Goal: Task Accomplishment & Management: Use online tool/utility

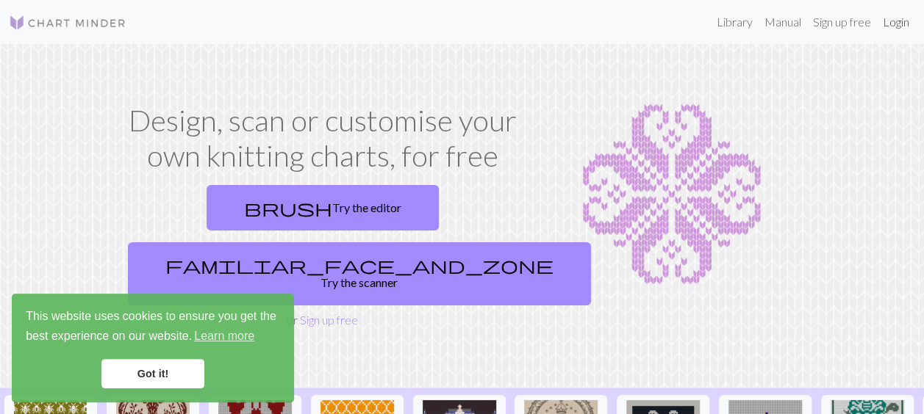
click at [893, 23] on link "Login" at bounding box center [896, 21] width 38 height 29
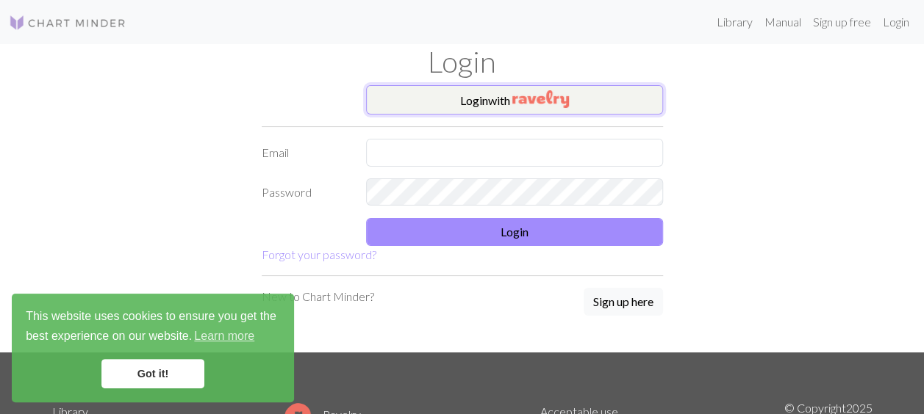
click at [473, 101] on button "Login with" at bounding box center [514, 99] width 297 height 29
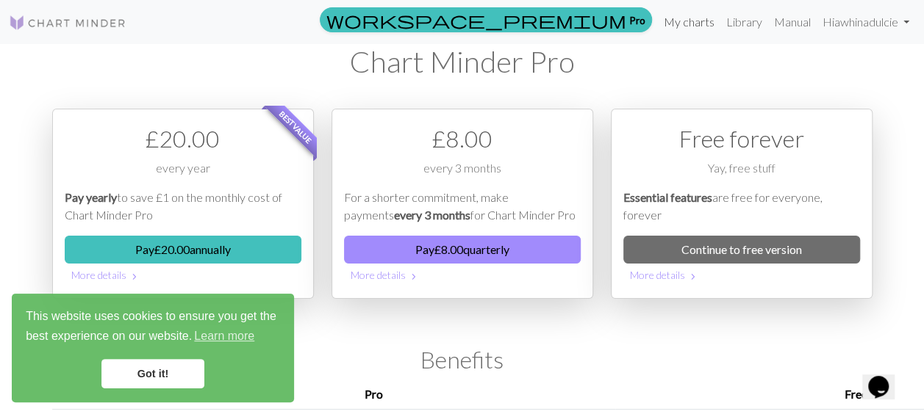
click at [692, 26] on link "My charts" at bounding box center [689, 21] width 62 height 29
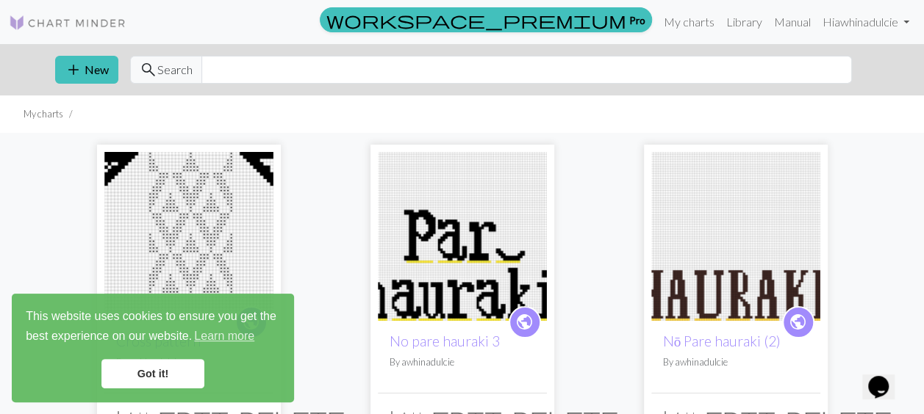
click at [153, 365] on link "Got it!" at bounding box center [152, 373] width 103 height 29
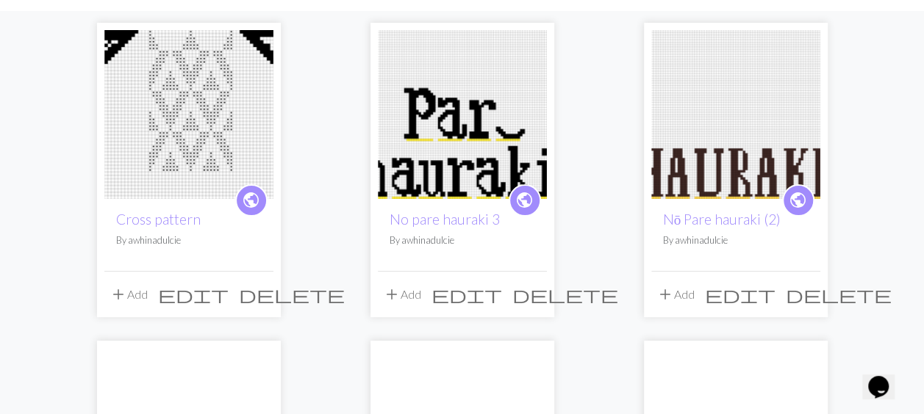
scroll to position [104, 0]
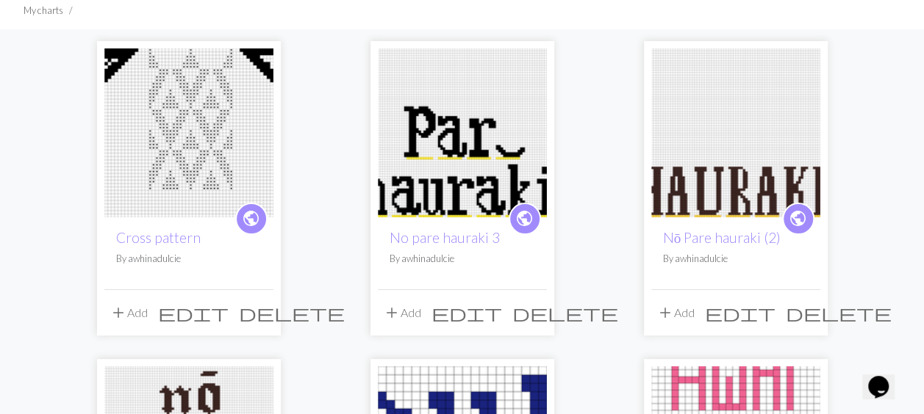
click at [194, 125] on img at bounding box center [188, 133] width 169 height 169
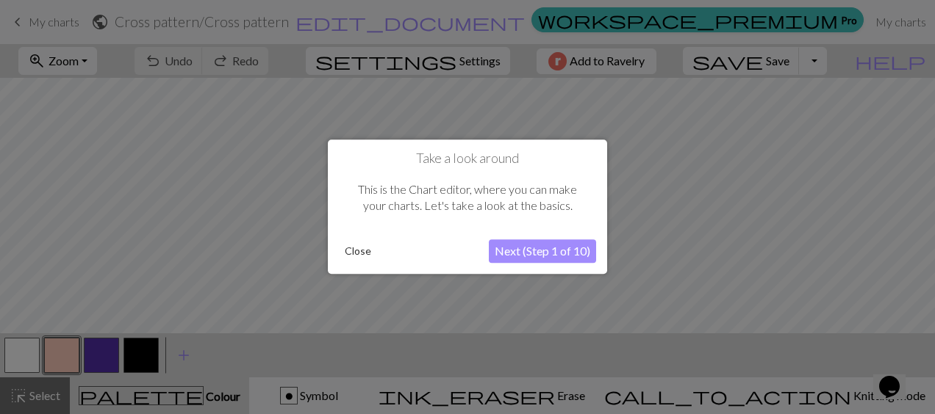
click at [354, 253] on button "Close" at bounding box center [358, 252] width 38 height 22
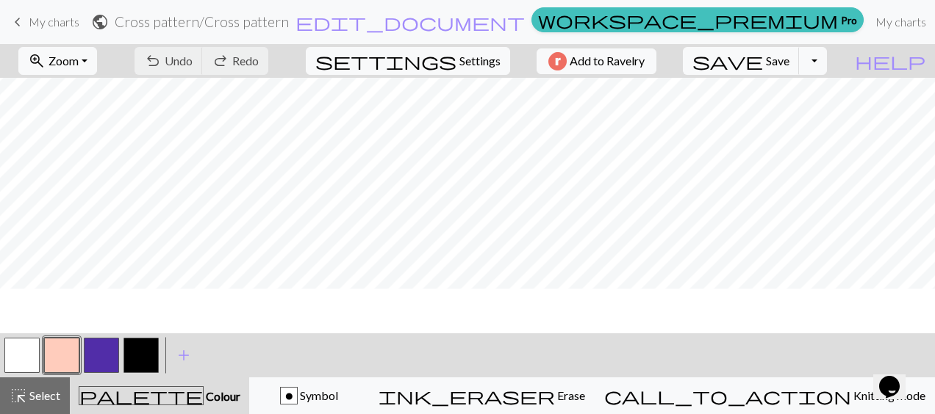
scroll to position [124, 0]
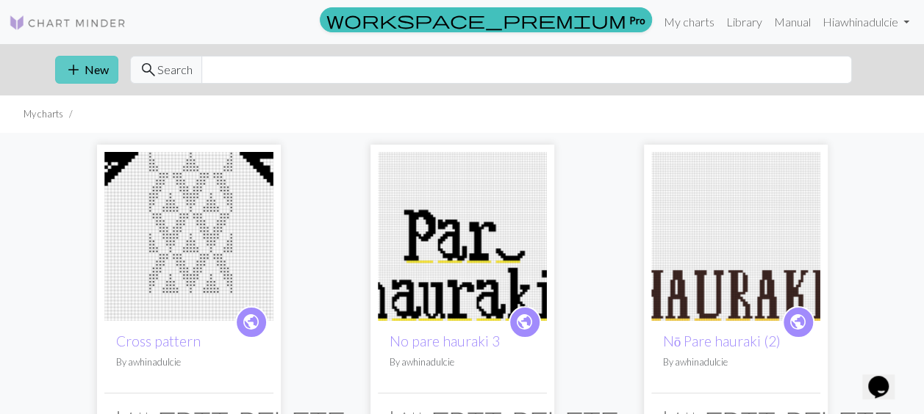
click at [76, 66] on span "add" at bounding box center [74, 70] width 18 height 21
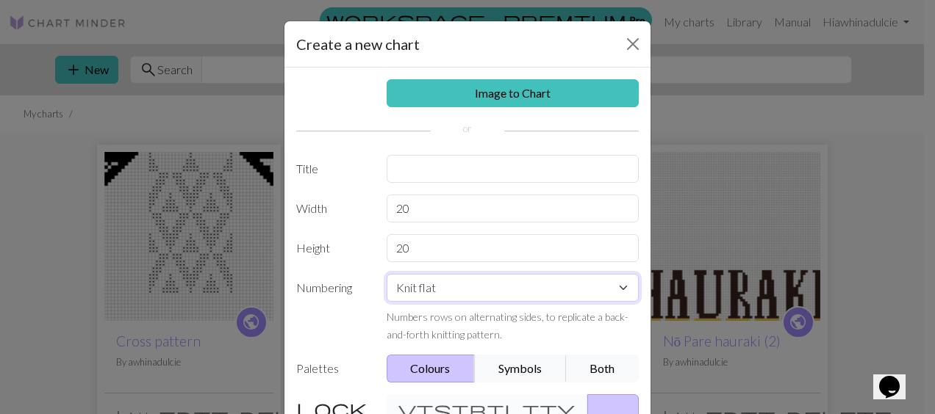
click at [451, 284] on select "Knit flat Knit in the round Lace knitting Cross stitch" at bounding box center [513, 288] width 253 height 28
click at [387, 274] on select "Knit flat Knit in the round Lace knitting Cross stitch" at bounding box center [513, 288] width 253 height 28
click at [402, 284] on select "Knit flat Knit in the round Lace knitting Cross stitch" at bounding box center [513, 288] width 253 height 28
select select "flat"
click at [387, 274] on select "Knit flat Knit in the round Lace knitting Cross stitch" at bounding box center [513, 288] width 253 height 28
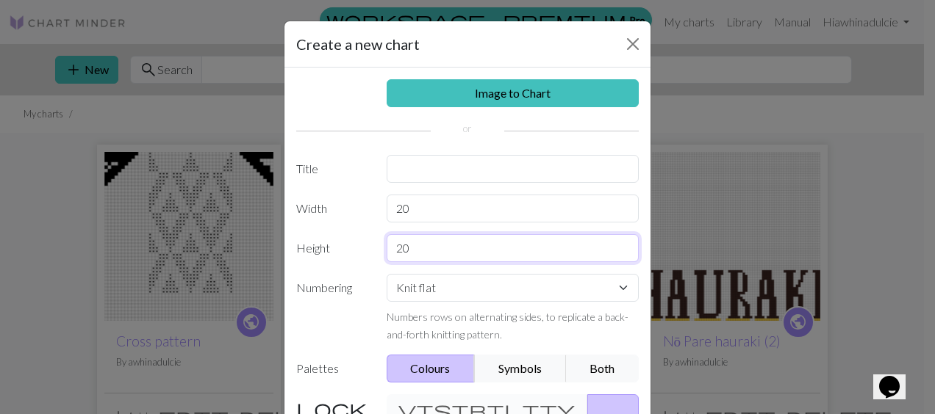
click at [461, 244] on input "20" at bounding box center [513, 248] width 253 height 28
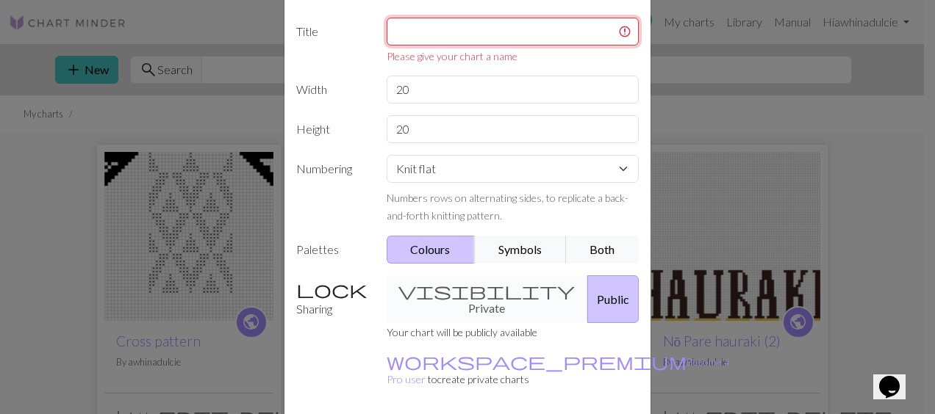
click at [459, 37] on input "text" at bounding box center [513, 32] width 253 height 28
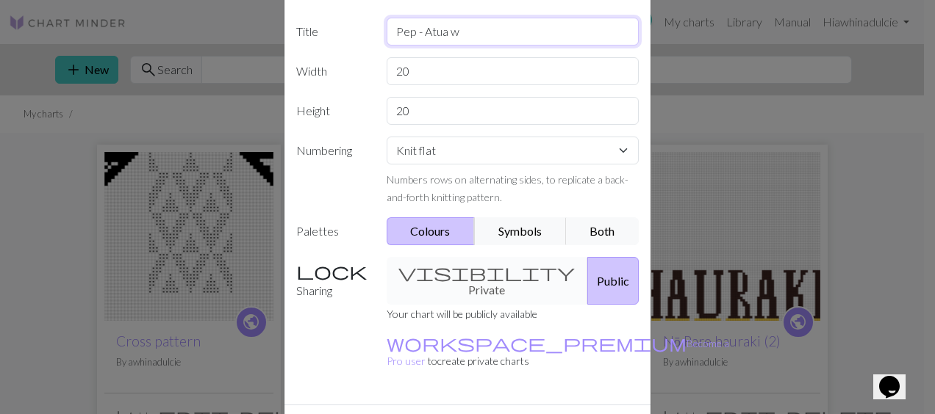
click at [498, 28] on input "Pep - Atua w" at bounding box center [513, 32] width 253 height 28
type input "Pep - Atua wāhine"
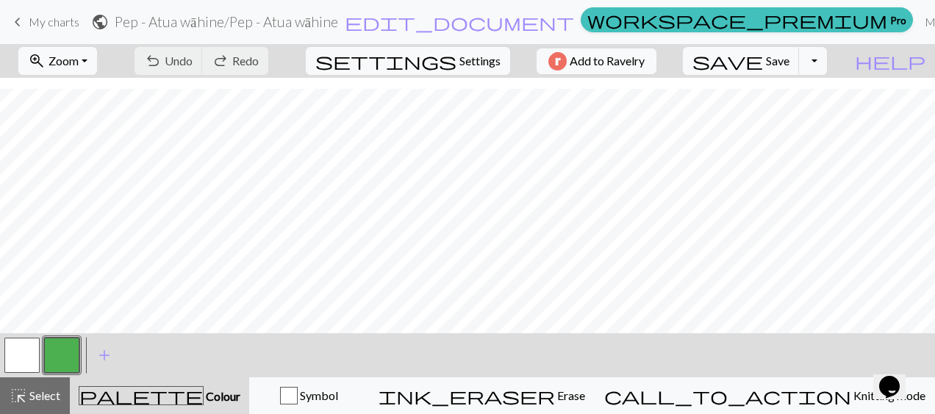
scroll to position [12, 0]
click at [495, 62] on button "settings Settings" at bounding box center [408, 61] width 204 height 28
select select "aran"
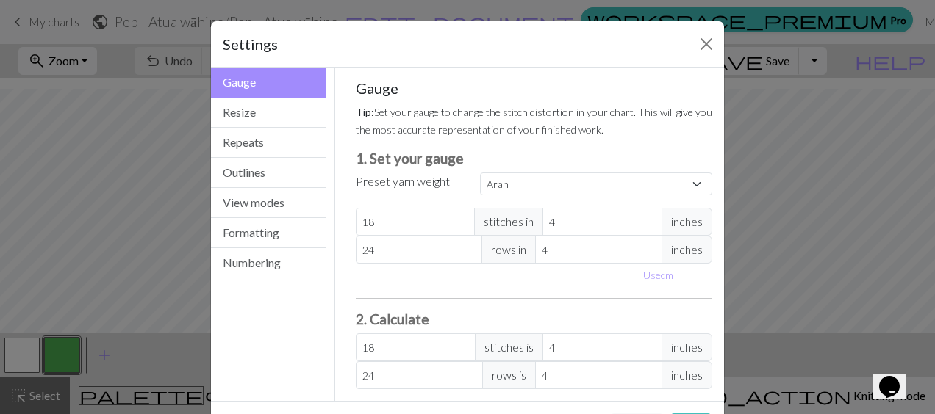
scroll to position [56, 0]
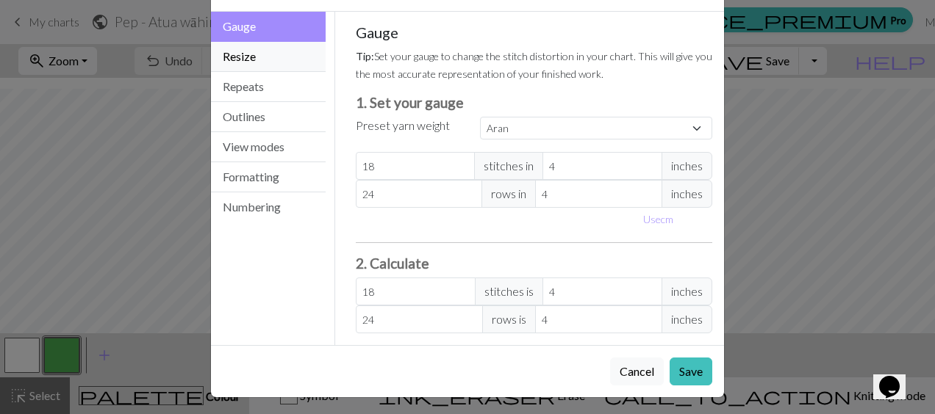
click at [262, 67] on button "Resize" at bounding box center [268, 57] width 115 height 30
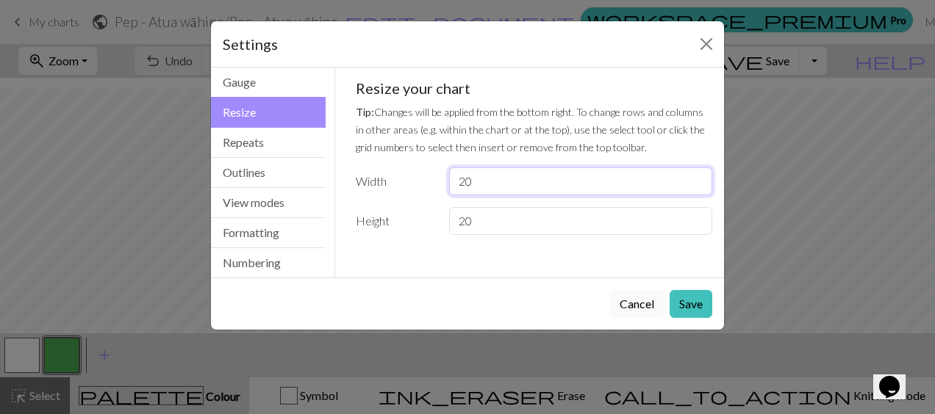
click at [519, 176] on input "20" at bounding box center [580, 182] width 263 height 28
type input "2"
type input "37"
drag, startPoint x: 526, startPoint y: 218, endPoint x: 369, endPoint y: 193, distance: 159.4
click at [369, 193] on div "Resize your chart Tip: Changes will be applied from the bottom right. To change…" at bounding box center [534, 157] width 357 height 156
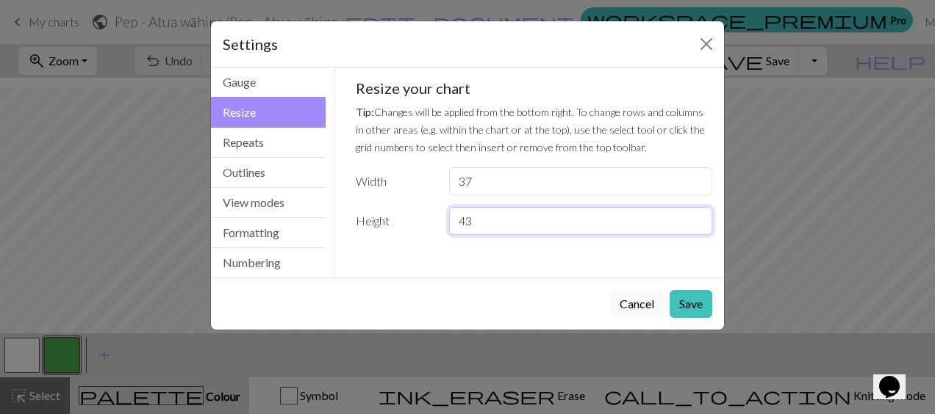
type input "43"
click at [696, 298] on button "Save" at bounding box center [690, 304] width 43 height 28
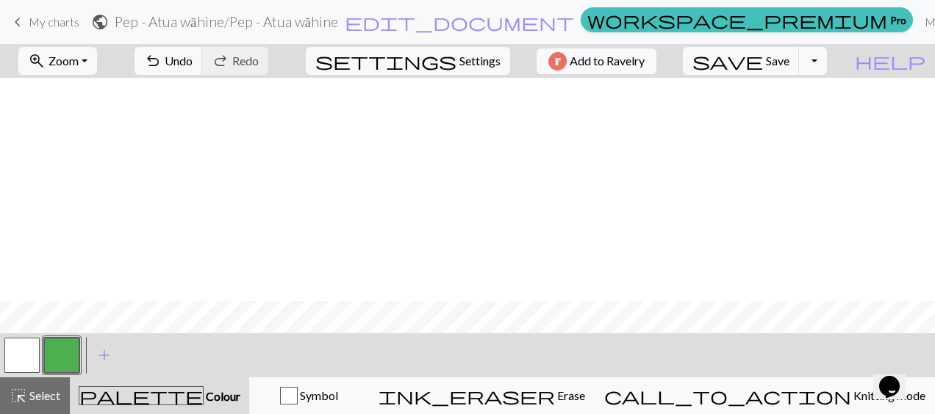
scroll to position [235, 0]
click at [110, 354] on span "add" at bounding box center [105, 355] width 18 height 21
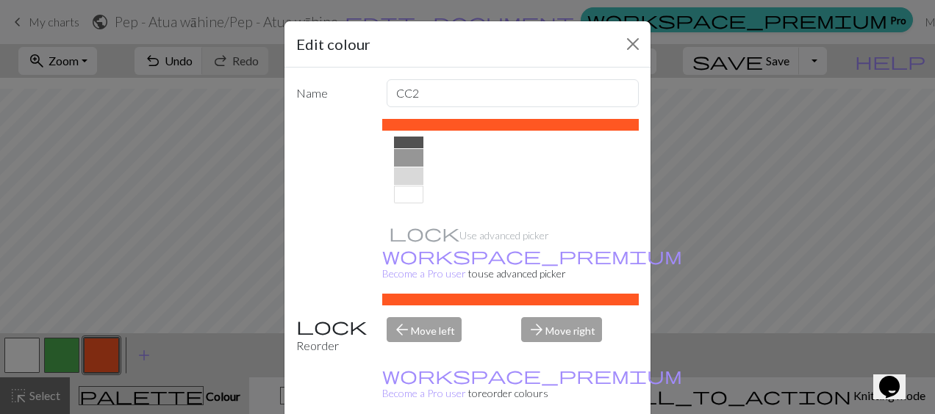
scroll to position [301, 0]
click at [404, 157] on div at bounding box center [408, 154] width 29 height 18
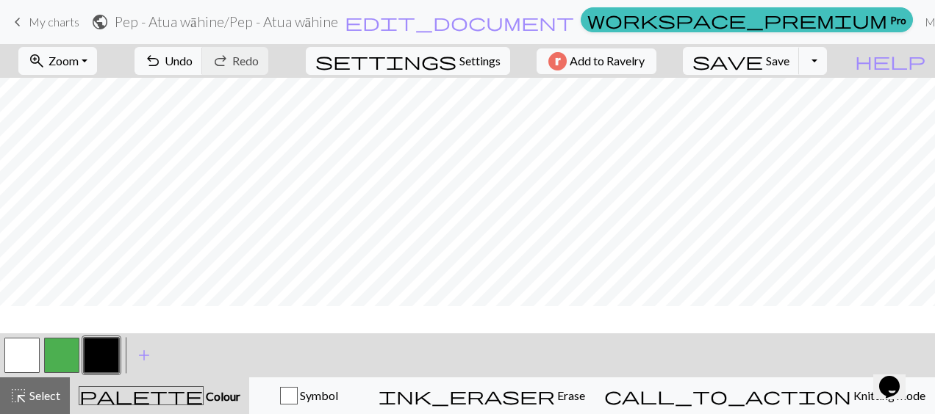
scroll to position [0, 0]
click at [473, 61] on span "Settings" at bounding box center [479, 61] width 41 height 18
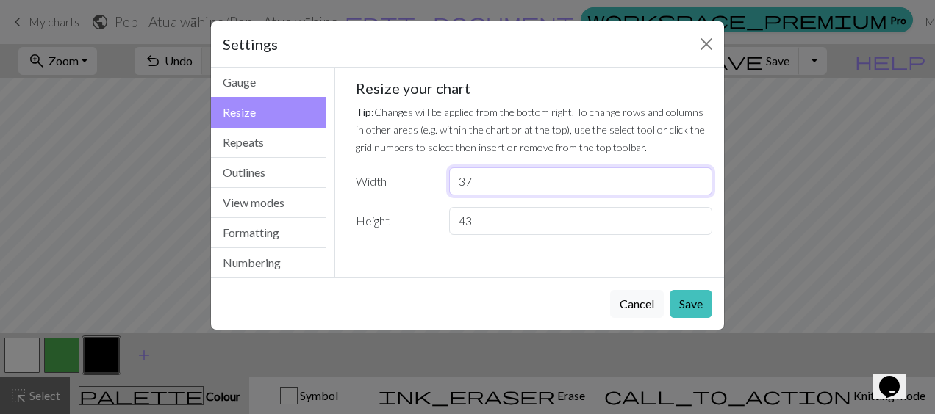
drag, startPoint x: 525, startPoint y: 189, endPoint x: 445, endPoint y: 190, distance: 80.8
click at [445, 190] on div "37" at bounding box center [580, 182] width 281 height 28
type input "4"
type input "42"
click at [703, 301] on button "Save" at bounding box center [690, 304] width 43 height 28
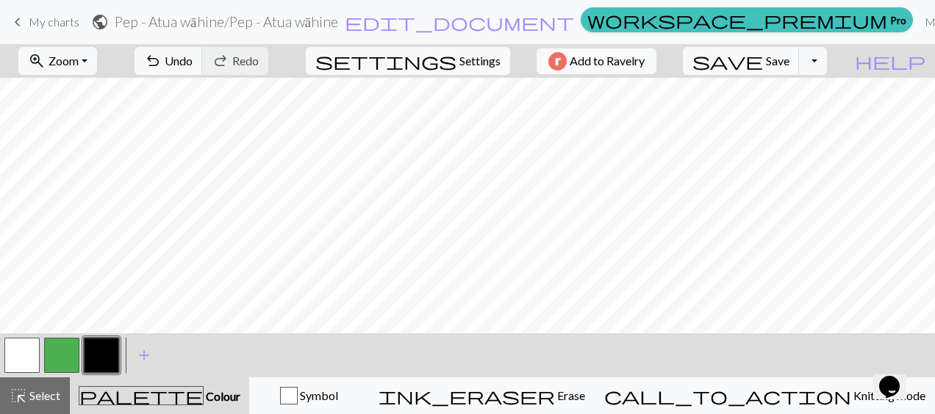
click at [15, 356] on button "button" at bounding box center [21, 355] width 35 height 35
click at [91, 344] on button "button" at bounding box center [101, 355] width 35 height 35
click at [12, 353] on button "button" at bounding box center [21, 355] width 35 height 35
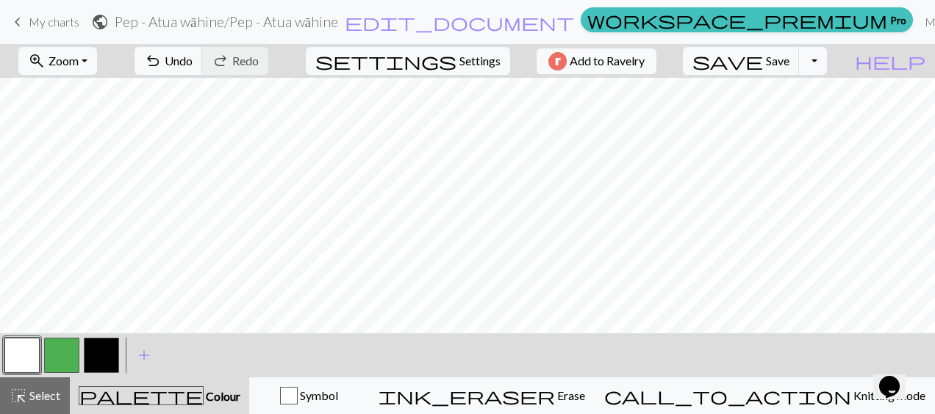
click at [96, 351] on button "button" at bounding box center [101, 355] width 35 height 35
click at [467, 57] on span "Settings" at bounding box center [479, 61] width 41 height 18
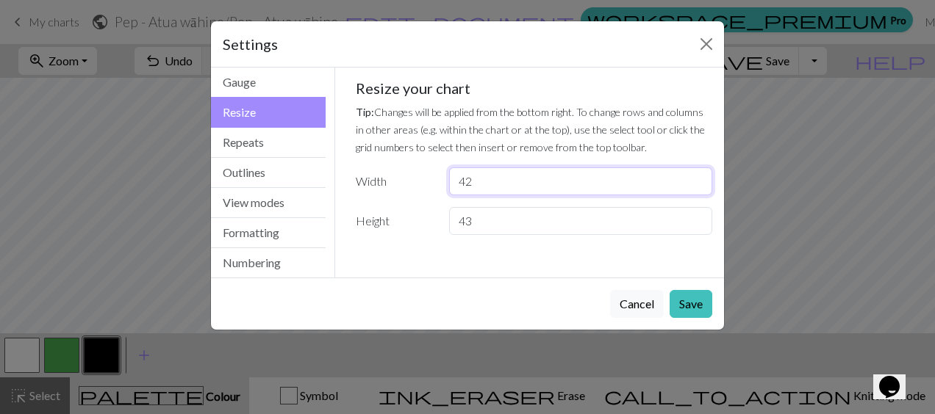
click at [521, 183] on input "42" at bounding box center [580, 182] width 263 height 28
type input "4"
type input "39"
click at [681, 292] on button "Save" at bounding box center [690, 304] width 43 height 28
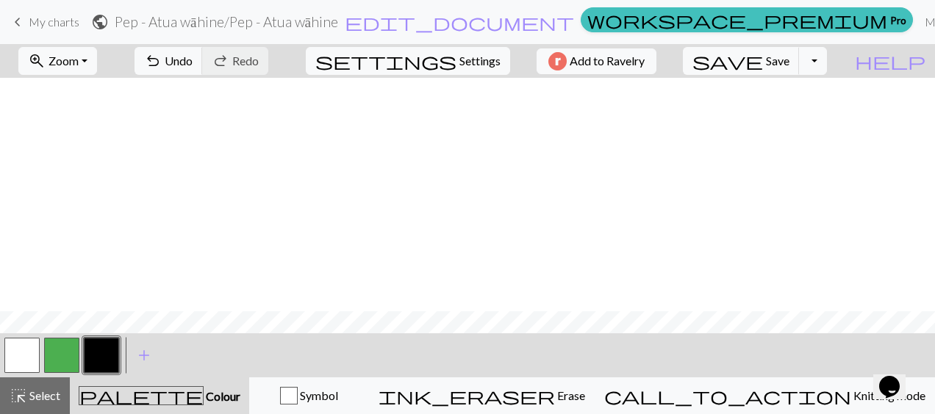
scroll to position [235, 0]
click at [356, 406] on button "Symbol" at bounding box center [309, 396] width 120 height 37
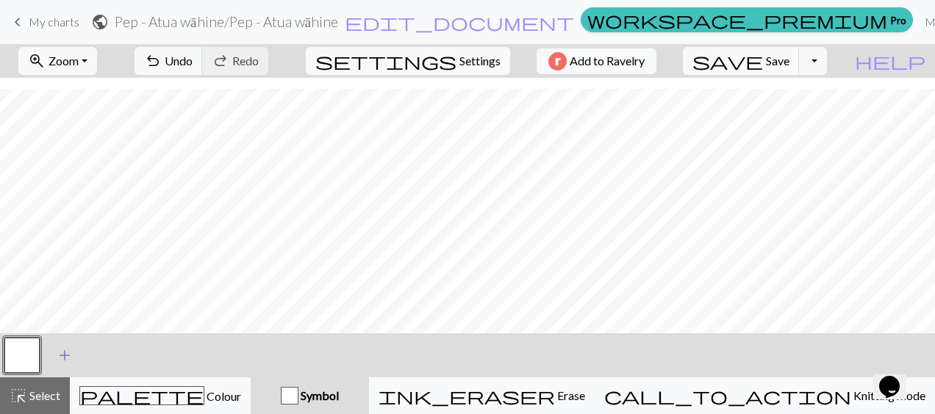
click at [56, 355] on span "add" at bounding box center [65, 355] width 18 height 21
click at [15, 356] on button "button" at bounding box center [21, 355] width 35 height 35
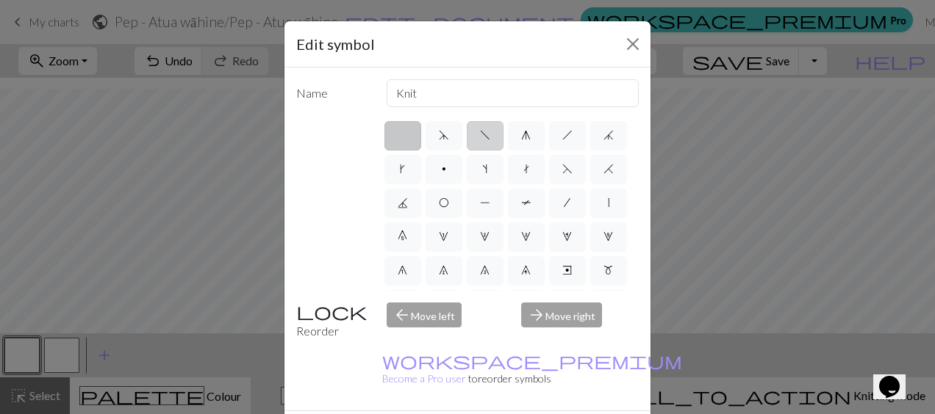
click at [473, 136] on label "f" at bounding box center [485, 135] width 37 height 29
click at [480, 136] on input "f" at bounding box center [485, 131] width 10 height 10
radio input "true"
type input "left leaning decrease"
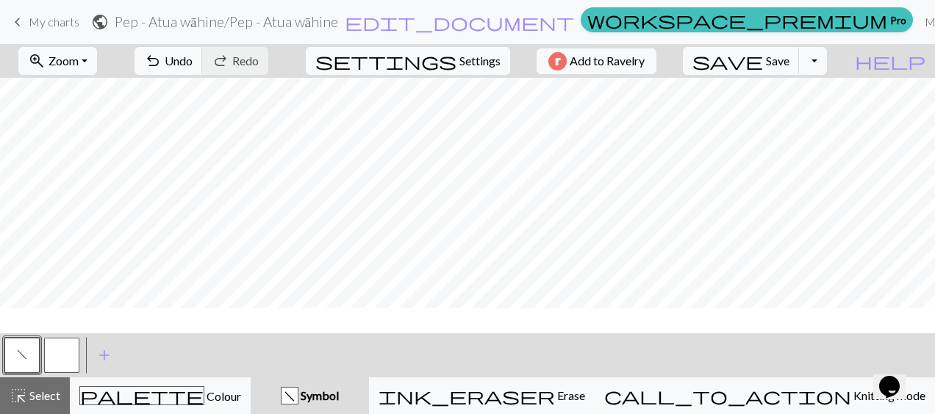
scroll to position [197, 0]
click at [193, 60] on span "Undo" at bounding box center [179, 61] width 28 height 14
click at [71, 356] on button "button" at bounding box center [61, 355] width 35 height 35
click at [203, 70] on button "undo Undo Undo" at bounding box center [168, 61] width 68 height 28
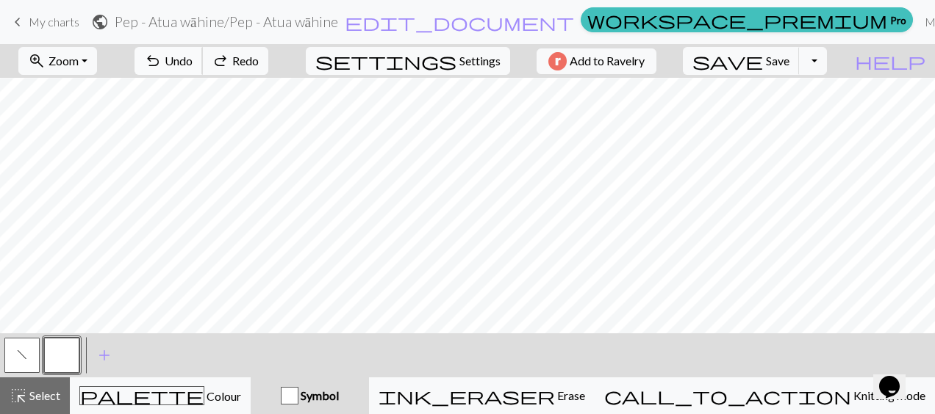
click at [203, 70] on button "undo Undo Undo" at bounding box center [168, 61] width 68 height 28
click at [35, 356] on button "button" at bounding box center [21, 355] width 35 height 35
click at [19, 367] on button "button" at bounding box center [21, 355] width 35 height 35
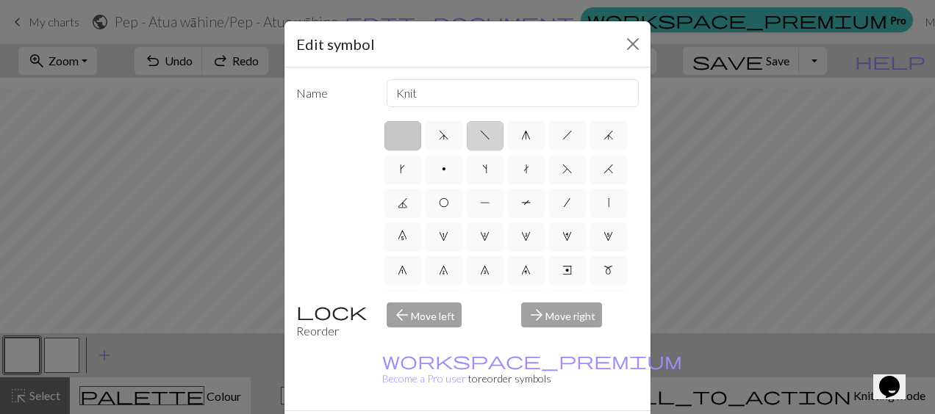
click at [483, 131] on span "f" at bounding box center [485, 135] width 10 height 12
click at [483, 131] on input "f" at bounding box center [485, 131] width 10 height 10
radio input "true"
type input "left leaning decrease"
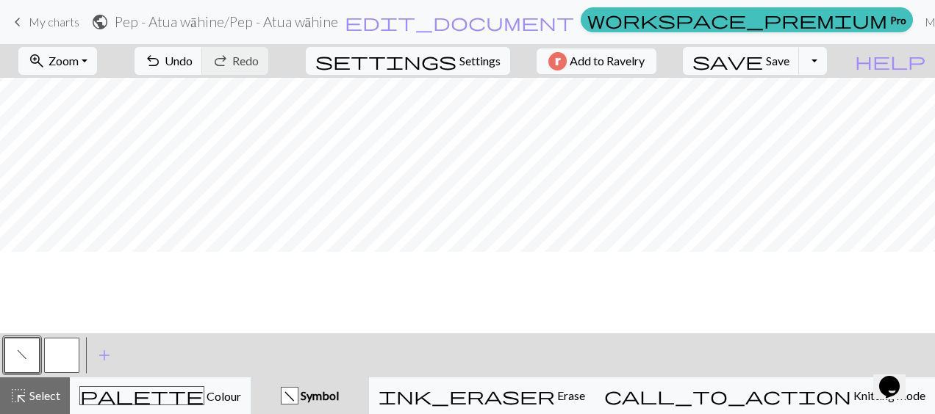
scroll to position [29, 0]
click at [203, 68] on button "undo Undo Undo" at bounding box center [168, 61] width 68 height 28
click at [21, 358] on button "button" at bounding box center [21, 355] width 35 height 35
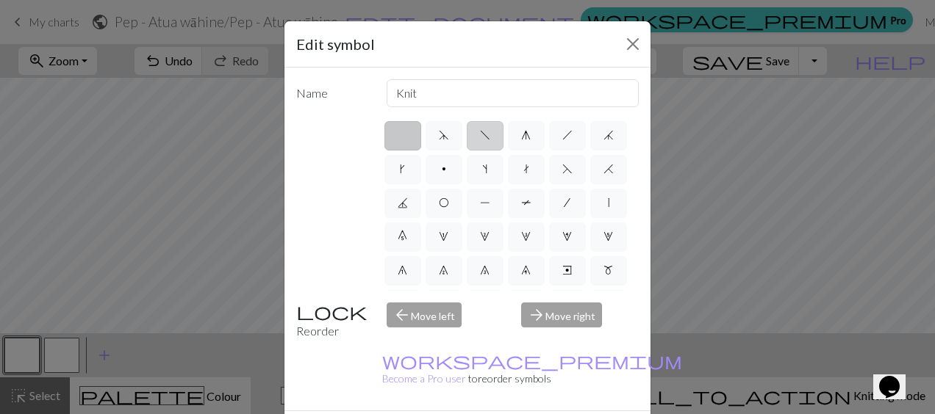
click at [481, 144] on label "f" at bounding box center [485, 135] width 37 height 29
click at [481, 136] on input "f" at bounding box center [485, 131] width 10 height 10
radio input "true"
type input "left leaning decrease"
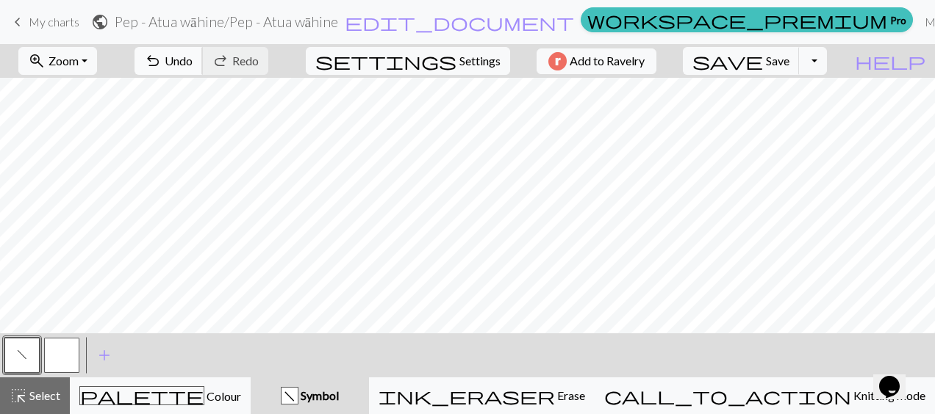
click at [193, 63] on span "Undo" at bounding box center [179, 61] width 28 height 14
click at [111, 348] on span "add" at bounding box center [105, 355] width 18 height 21
click at [87, 350] on button "button" at bounding box center [101, 355] width 35 height 35
click at [94, 356] on button "button" at bounding box center [101, 355] width 35 height 35
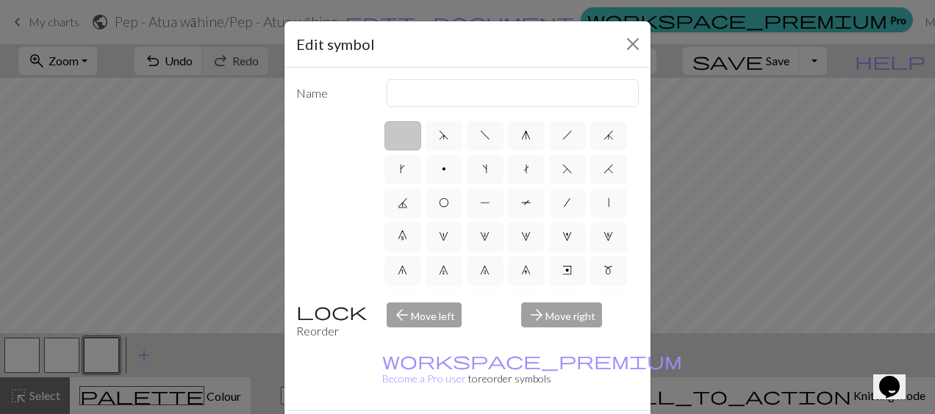
click at [456, 136] on div "d f g h j k p s t F H J O P T / | 0 1 2 3 4 5 6 7 8 9 e m n G I ' ~ . ` , " : ;…" at bounding box center [510, 205] width 257 height 172
click at [467, 137] on label "f" at bounding box center [485, 135] width 37 height 29
click at [480, 136] on input "f" at bounding box center [485, 131] width 10 height 10
radio input "true"
type input "left leaning decrease"
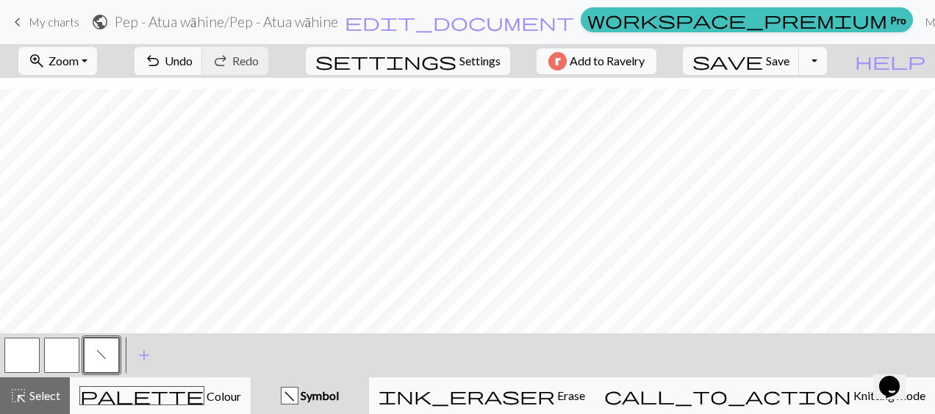
scroll to position [234, 0]
click at [71, 353] on button "button" at bounding box center [61, 355] width 35 height 35
click at [61, 351] on button "button" at bounding box center [61, 355] width 35 height 35
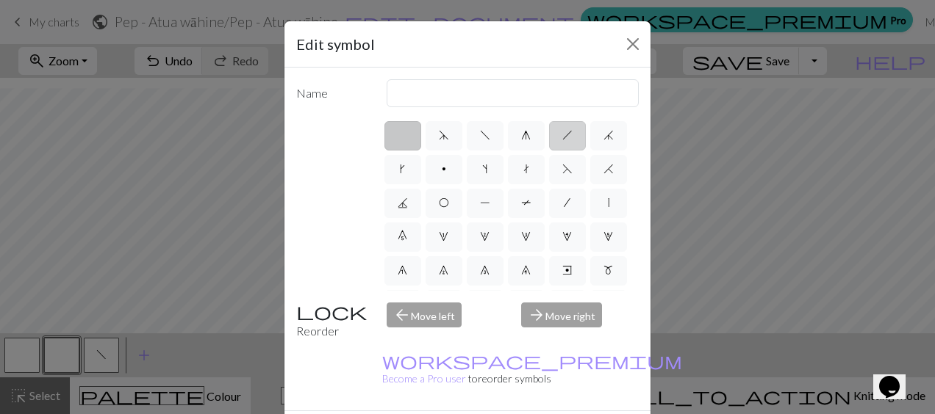
click at [562, 137] on span "h" at bounding box center [567, 135] width 10 height 12
click at [562, 136] on input "h" at bounding box center [567, 131] width 10 height 10
radio input "true"
type input "right leaning decrease"
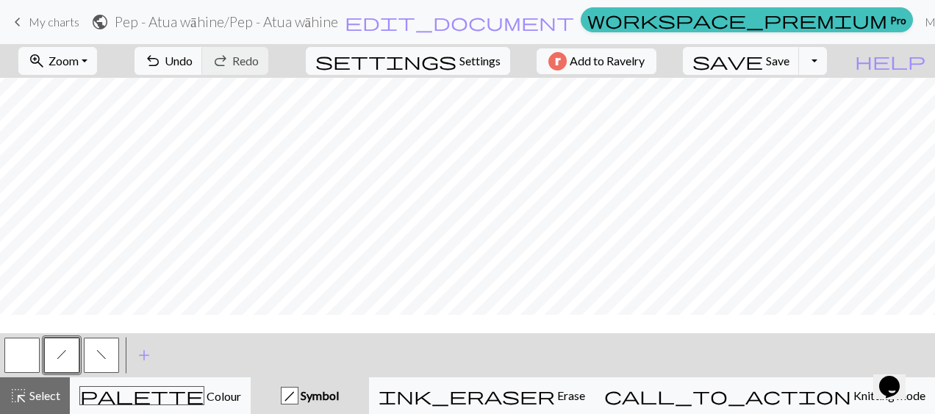
scroll to position [35, 0]
click at [162, 60] on span "undo" at bounding box center [153, 61] width 18 height 21
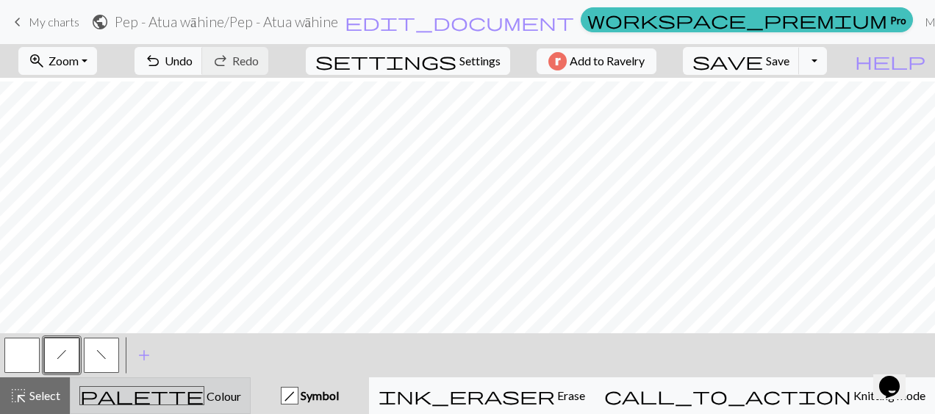
click at [218, 389] on div "palette Colour Colour" at bounding box center [160, 396] width 162 height 19
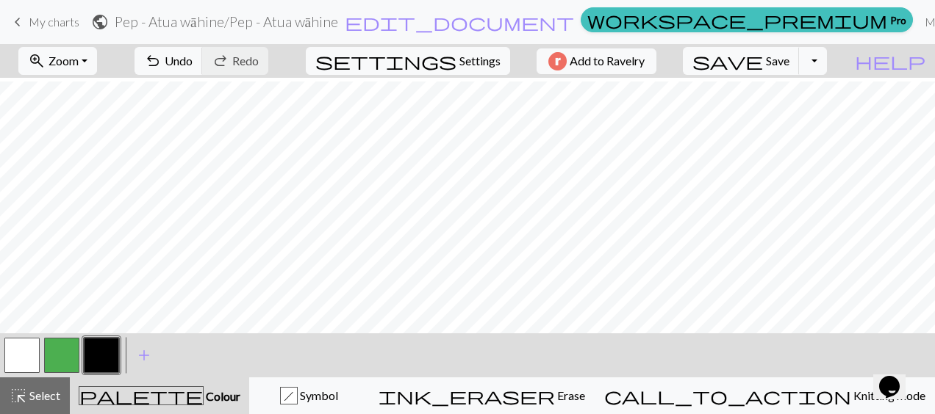
click at [51, 358] on button "button" at bounding box center [61, 355] width 35 height 35
click at [56, 359] on button "button" at bounding box center [61, 355] width 35 height 35
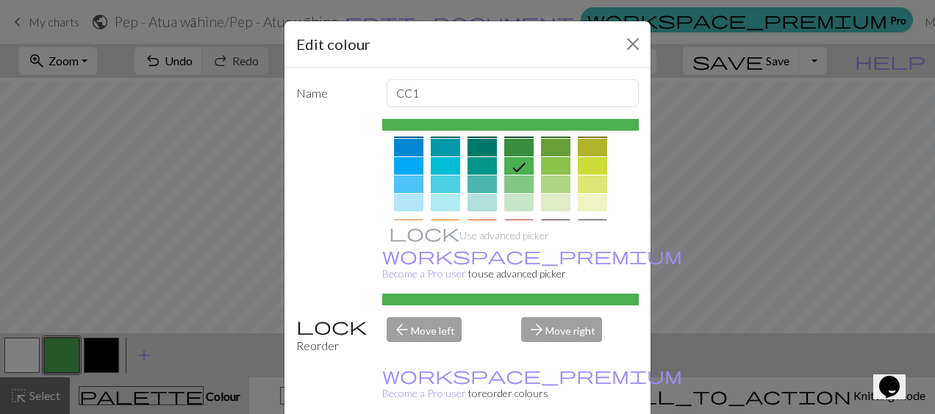
scroll to position [0, 0]
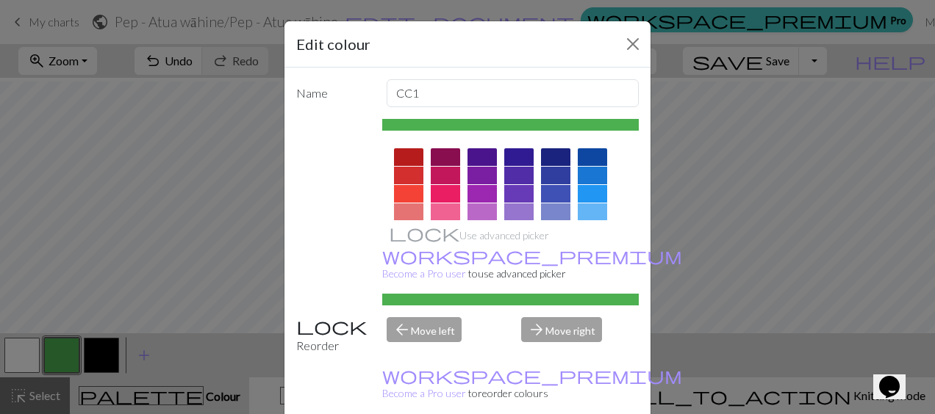
click at [442, 193] on div at bounding box center [445, 194] width 29 height 18
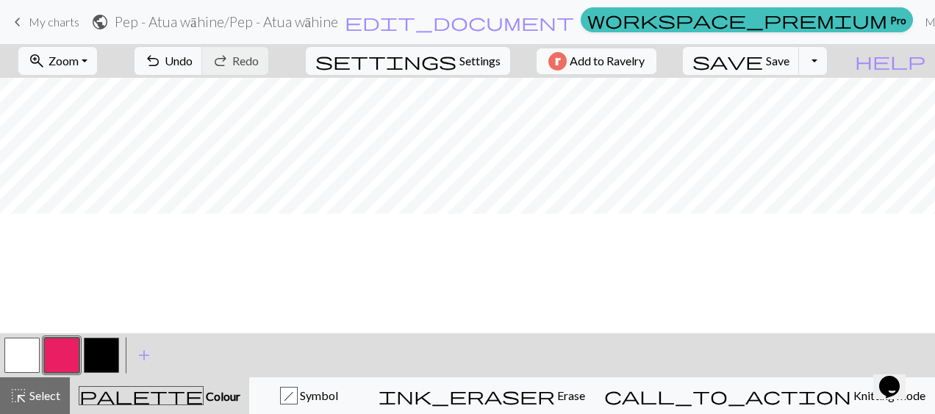
scroll to position [74, 0]
click at [162, 68] on span "undo" at bounding box center [153, 61] width 18 height 21
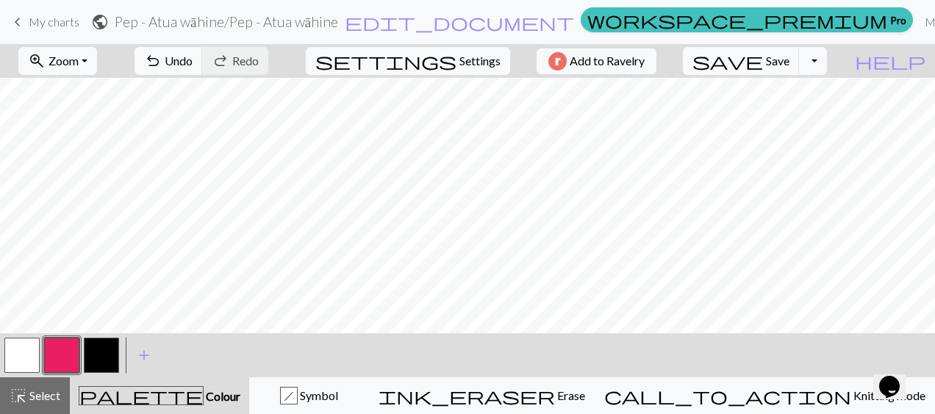
click at [27, 354] on button "button" at bounding box center [21, 355] width 35 height 35
click at [789, 57] on span "Save" at bounding box center [778, 61] width 24 height 14
click at [62, 354] on button "button" at bounding box center [61, 355] width 35 height 35
click at [438, 57] on span "settings" at bounding box center [385, 61] width 141 height 21
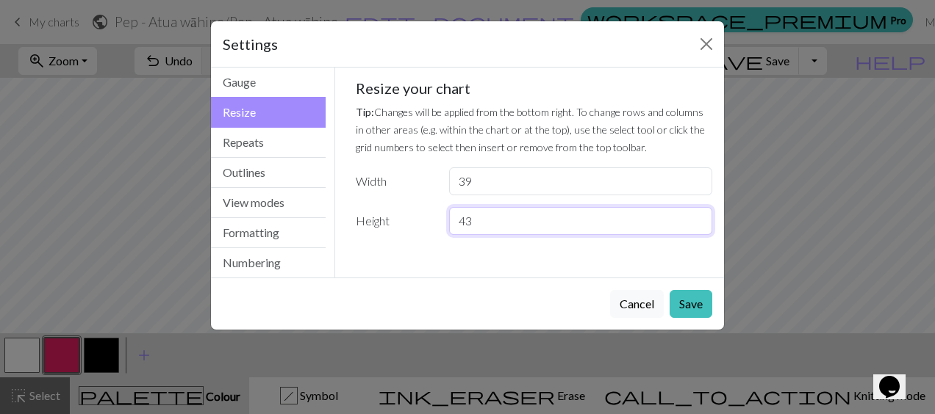
click at [513, 221] on input "43" at bounding box center [580, 221] width 263 height 28
type input "4"
type input "50"
click at [697, 307] on button "Save" at bounding box center [690, 304] width 43 height 28
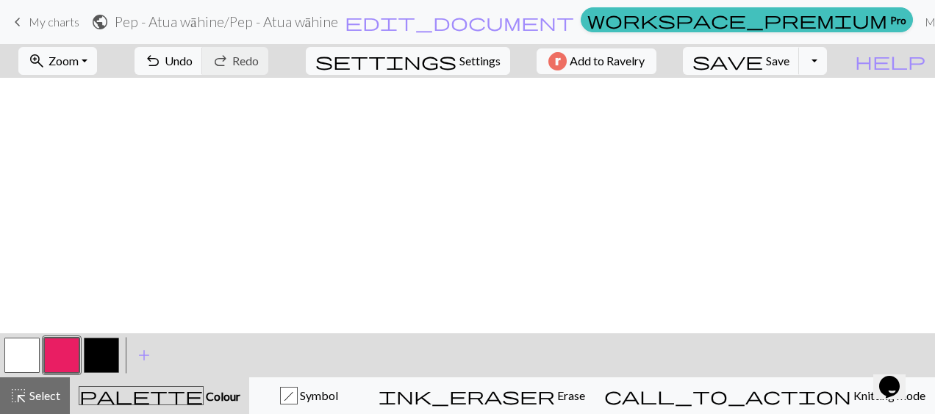
scroll to position [326, 0]
click at [34, 349] on button "button" at bounding box center [21, 355] width 35 height 35
click at [93, 354] on button "button" at bounding box center [101, 355] width 35 height 35
click at [62, 359] on button "button" at bounding box center [61, 355] width 35 height 35
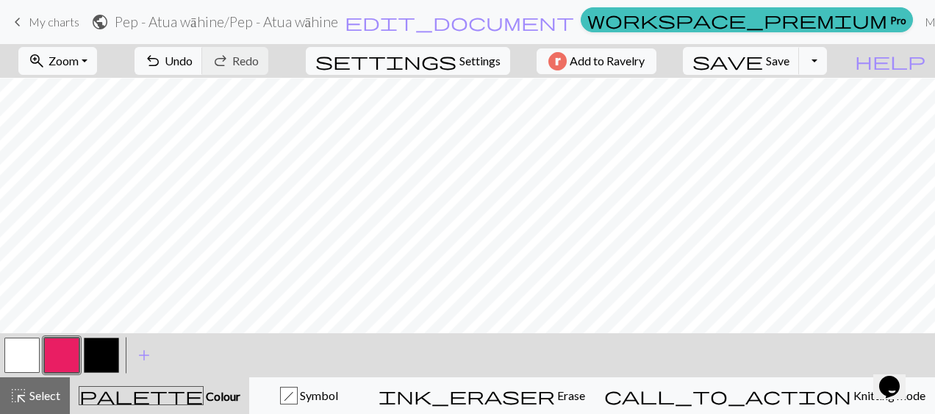
scroll to position [123, 0]
click at [203, 66] on button "undo Undo Undo" at bounding box center [168, 61] width 68 height 28
click at [26, 357] on button "button" at bounding box center [21, 355] width 35 height 35
click at [69, 354] on button "button" at bounding box center [61, 355] width 35 height 35
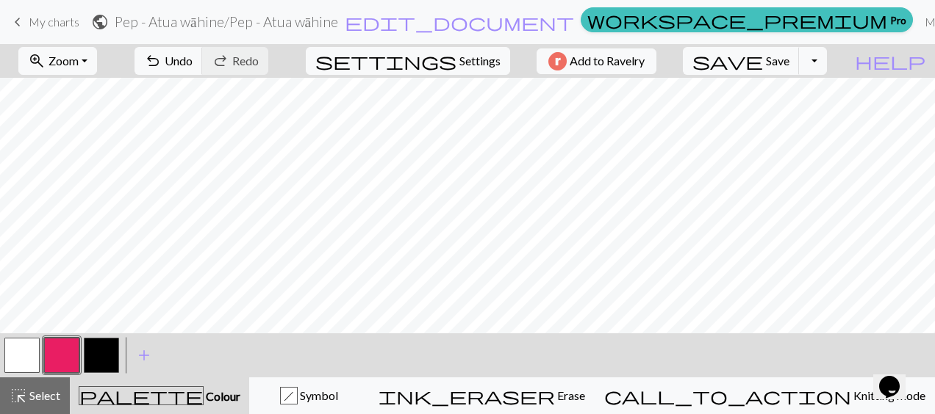
click at [15, 363] on button "button" at bounding box center [21, 355] width 35 height 35
click at [65, 363] on button "button" at bounding box center [61, 355] width 35 height 35
click at [162, 51] on span "undo" at bounding box center [153, 61] width 18 height 21
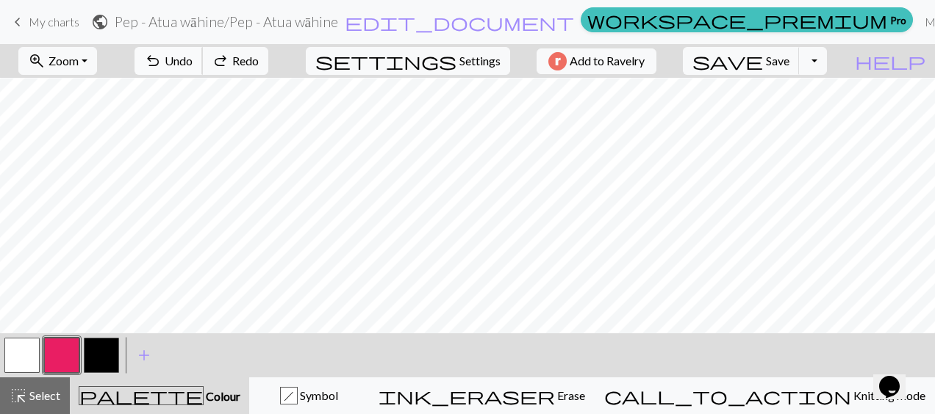
click at [162, 51] on span "undo" at bounding box center [153, 61] width 18 height 21
click at [259, 66] on span "Redo" at bounding box center [245, 61] width 26 height 14
click at [203, 51] on button "undo Undo Undo" at bounding box center [168, 61] width 68 height 28
click at [23, 347] on button "button" at bounding box center [21, 355] width 35 height 35
drag, startPoint x: 64, startPoint y: 340, endPoint x: 71, endPoint y: 359, distance: 19.8
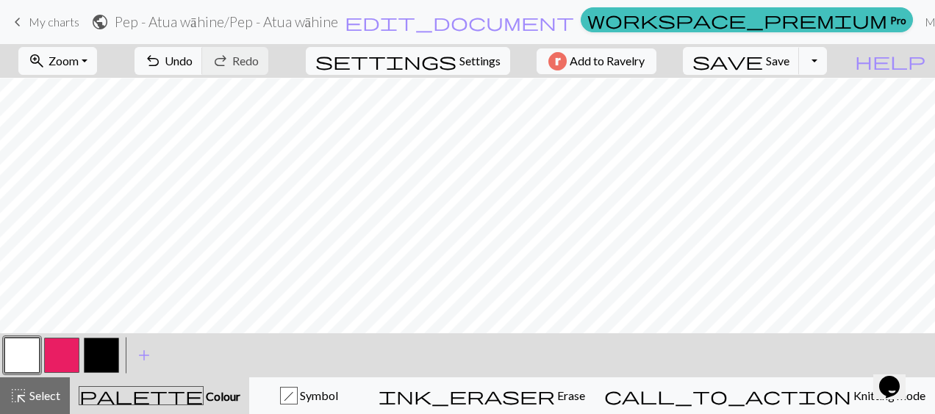
click at [71, 359] on button "button" at bounding box center [61, 355] width 35 height 35
click at [12, 356] on button "button" at bounding box center [21, 355] width 35 height 35
click at [70, 353] on button "button" at bounding box center [61, 355] width 35 height 35
click at [16, 365] on button "button" at bounding box center [21, 355] width 35 height 35
click at [62, 356] on button "button" at bounding box center [61, 355] width 35 height 35
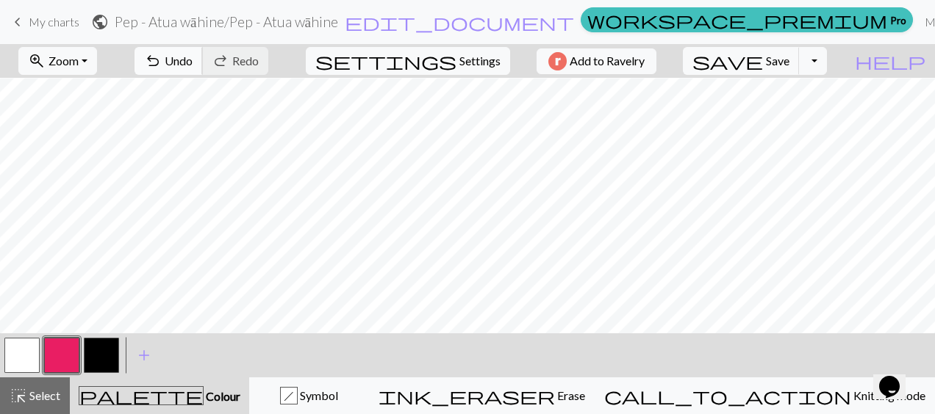
click at [162, 63] on span "undo" at bounding box center [153, 61] width 18 height 21
click at [22, 351] on button "button" at bounding box center [21, 355] width 35 height 35
click at [203, 49] on button "undo Undo Undo" at bounding box center [168, 61] width 68 height 28
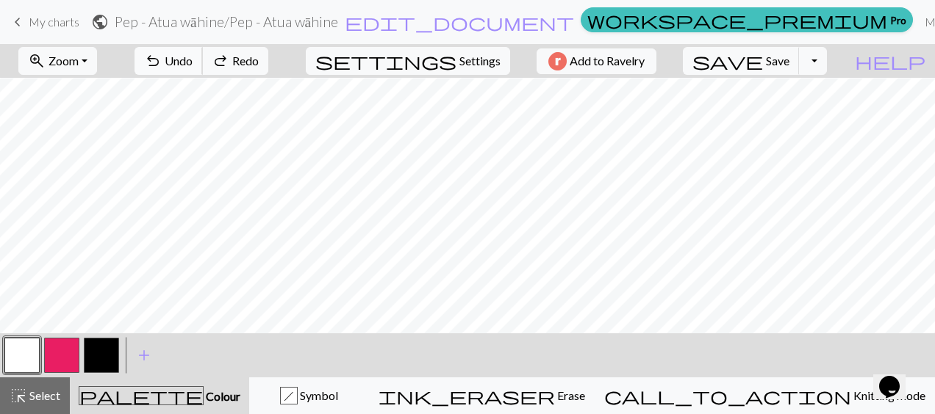
click at [203, 49] on button "undo Undo Undo" at bounding box center [168, 61] width 68 height 28
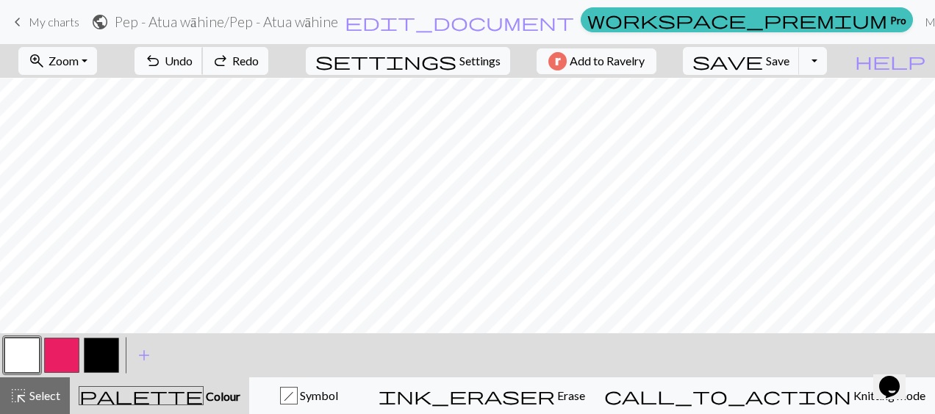
click at [203, 49] on button "undo Undo Undo" at bounding box center [168, 61] width 68 height 28
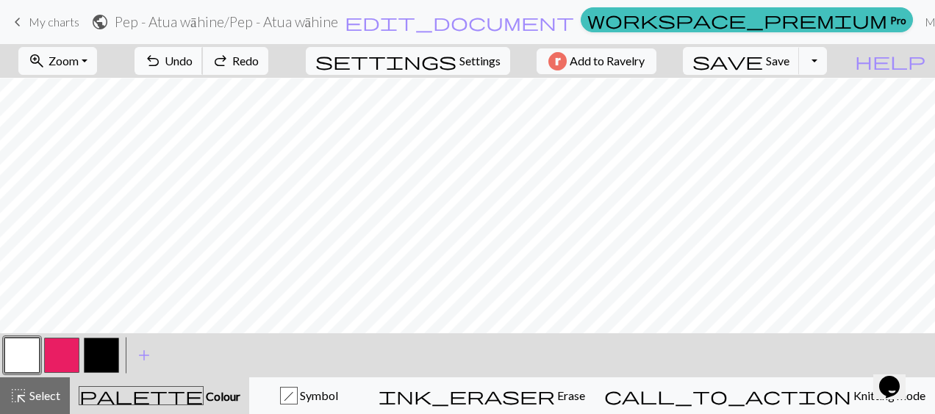
click at [203, 49] on button "undo Undo Undo" at bounding box center [168, 61] width 68 height 28
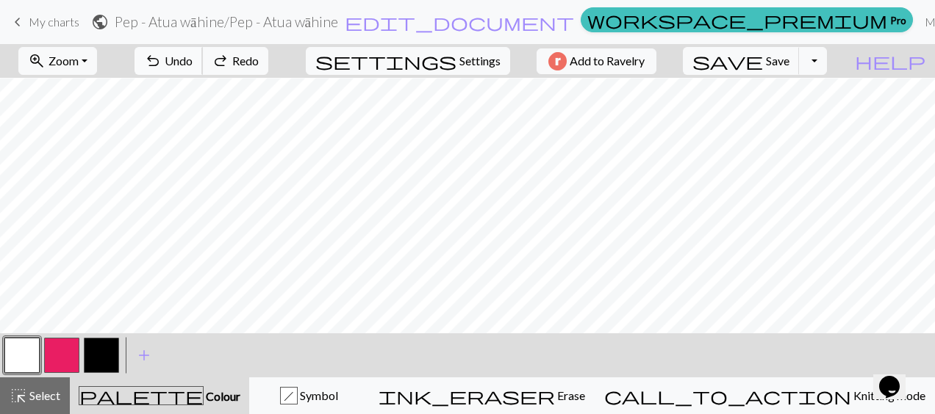
click at [203, 49] on button "undo Undo Undo" at bounding box center [168, 61] width 68 height 28
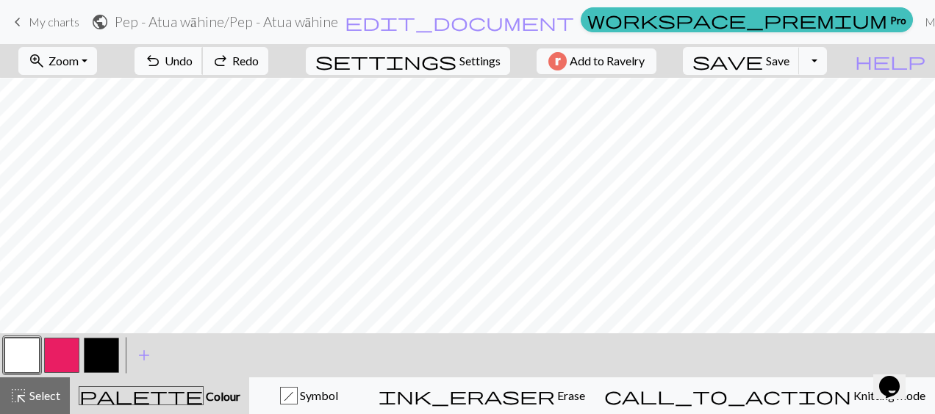
click at [203, 49] on button "undo Undo Undo" at bounding box center [168, 61] width 68 height 28
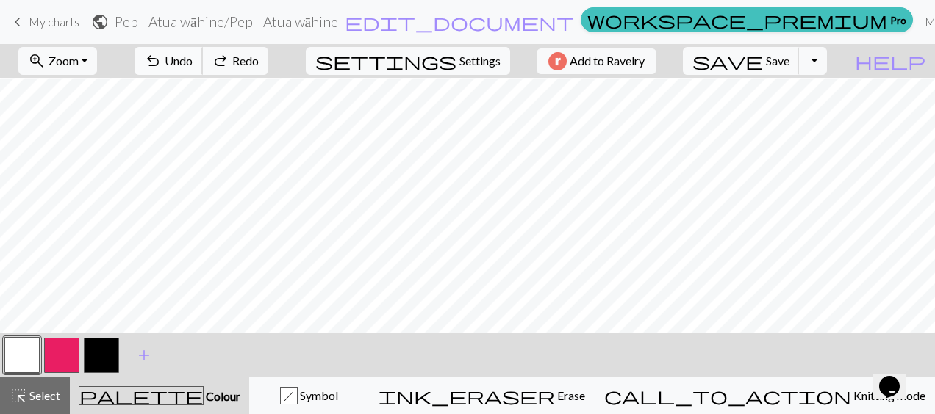
click at [203, 49] on button "undo Undo Undo" at bounding box center [168, 61] width 68 height 28
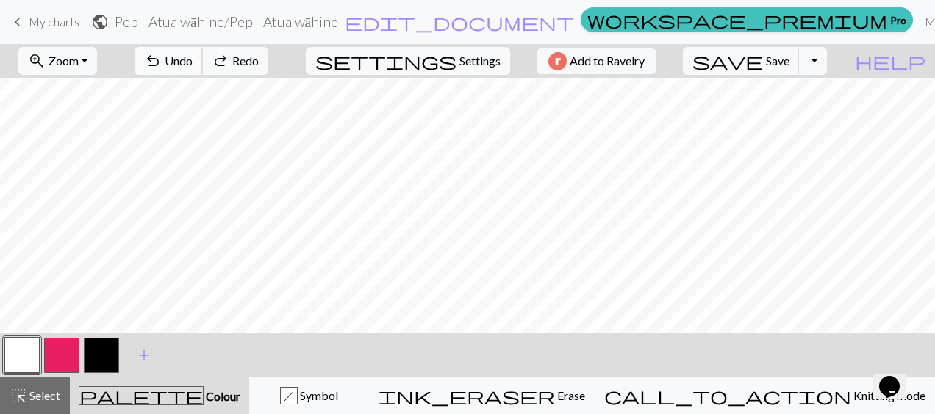
click at [203, 49] on button "undo Undo Undo" at bounding box center [168, 61] width 68 height 28
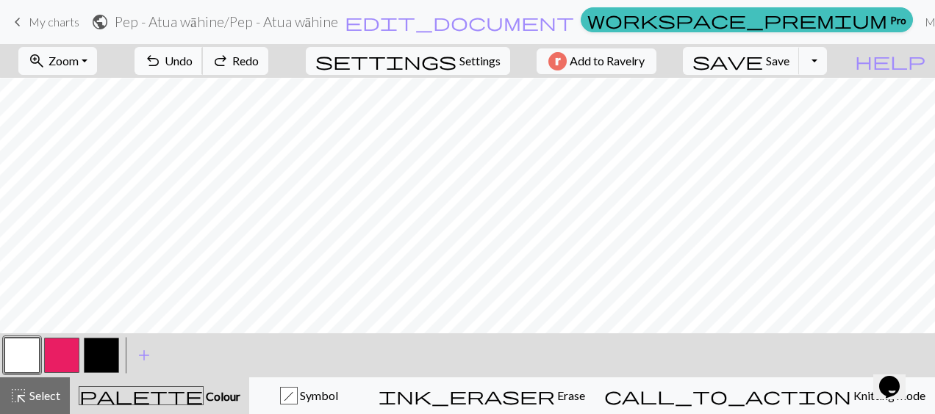
click at [193, 57] on span "Undo" at bounding box center [179, 61] width 28 height 14
click at [71, 345] on button "button" at bounding box center [61, 355] width 35 height 35
click at [203, 59] on button "undo Undo Undo" at bounding box center [168, 61] width 68 height 28
click at [9, 342] on button "button" at bounding box center [21, 355] width 35 height 35
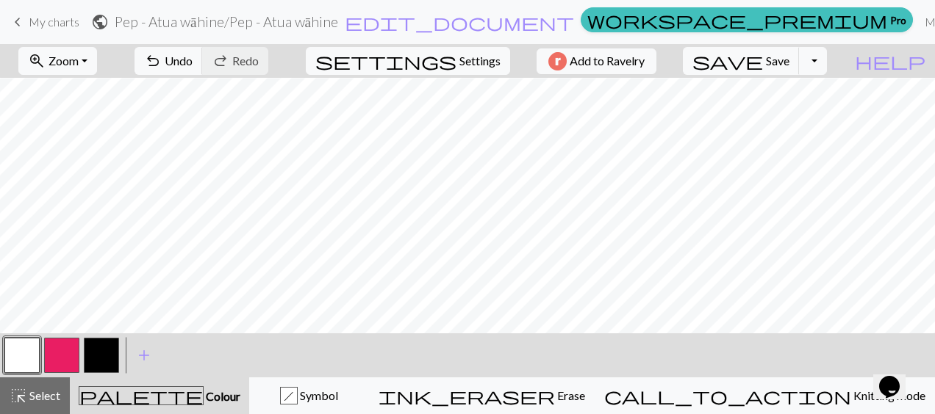
click at [52, 354] on button "button" at bounding box center [61, 355] width 35 height 35
click at [25, 347] on button "button" at bounding box center [21, 355] width 35 height 35
click at [57, 349] on button "button" at bounding box center [61, 355] width 35 height 35
click at [18, 357] on button "button" at bounding box center [21, 355] width 35 height 35
click at [49, 352] on button "button" at bounding box center [61, 355] width 35 height 35
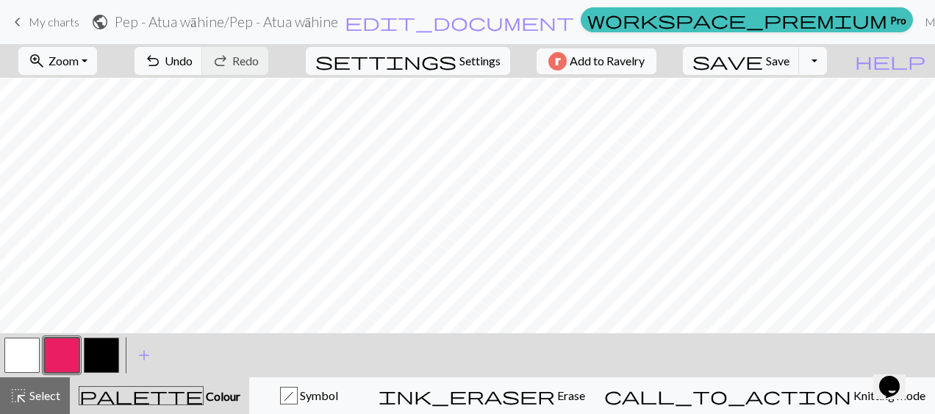
click at [31, 360] on button "button" at bounding box center [21, 355] width 35 height 35
click at [56, 356] on button "button" at bounding box center [61, 355] width 35 height 35
click at [25, 364] on button "button" at bounding box center [21, 355] width 35 height 35
click at [71, 357] on button "button" at bounding box center [61, 355] width 35 height 35
click at [28, 362] on button "button" at bounding box center [21, 355] width 35 height 35
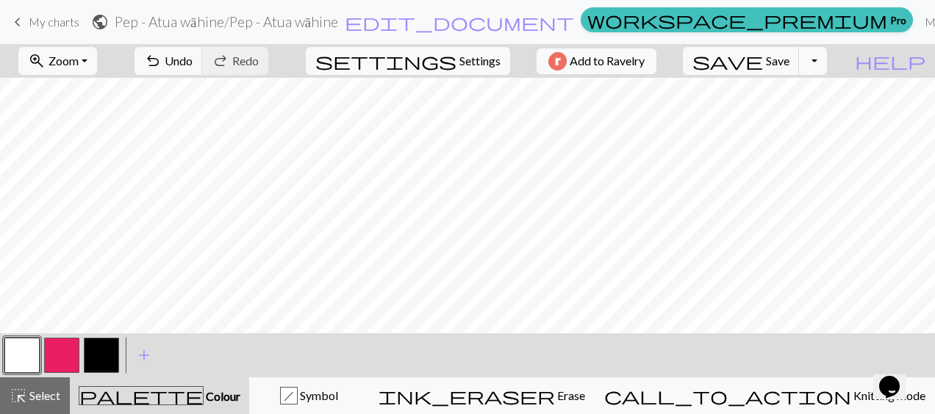
click at [78, 349] on button "button" at bounding box center [61, 355] width 35 height 35
click at [162, 68] on span "undo" at bounding box center [153, 61] width 18 height 21
click at [20, 357] on button "button" at bounding box center [21, 355] width 35 height 35
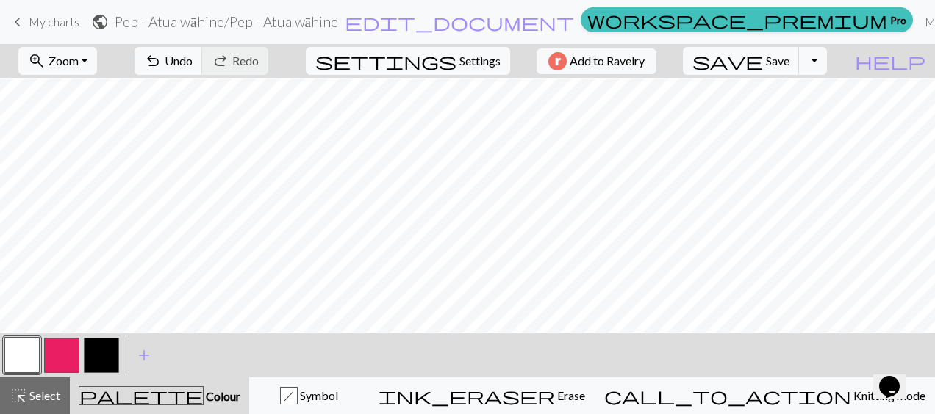
click at [66, 351] on button "button" at bounding box center [61, 355] width 35 height 35
click at [26, 367] on button "button" at bounding box center [21, 355] width 35 height 35
click at [62, 351] on button "button" at bounding box center [61, 355] width 35 height 35
click at [37, 349] on button "button" at bounding box center [21, 355] width 35 height 35
click at [50, 360] on button "button" at bounding box center [61, 355] width 35 height 35
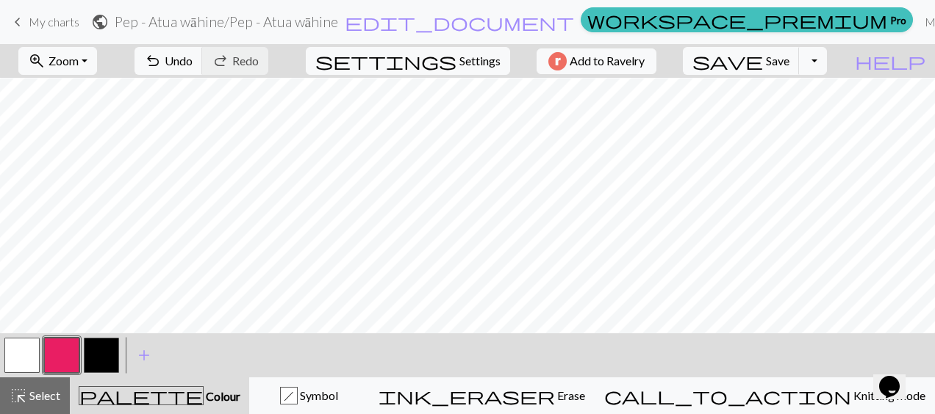
click at [19, 362] on button "button" at bounding box center [21, 355] width 35 height 35
click at [60, 356] on button "button" at bounding box center [61, 355] width 35 height 35
click at [32, 359] on button "button" at bounding box center [21, 355] width 35 height 35
click at [60, 356] on button "button" at bounding box center [61, 355] width 35 height 35
click at [12, 359] on button "button" at bounding box center [21, 355] width 35 height 35
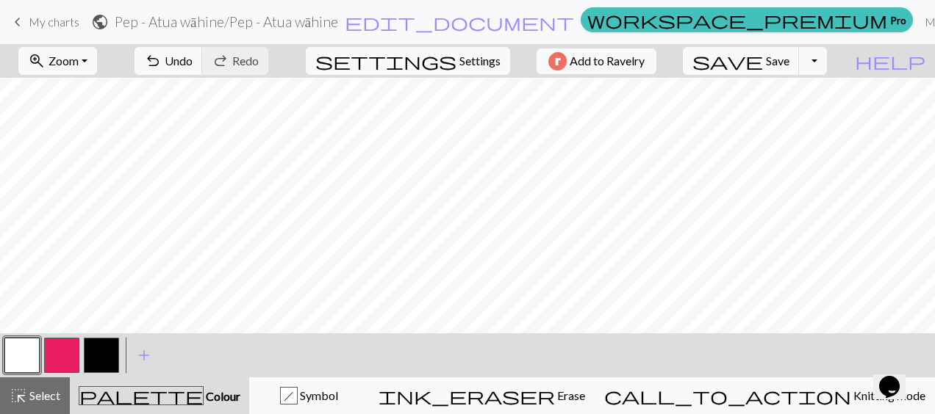
click at [59, 354] on button "button" at bounding box center [61, 355] width 35 height 35
click at [22, 354] on button "button" at bounding box center [21, 355] width 35 height 35
click at [72, 359] on button "button" at bounding box center [61, 355] width 35 height 35
click at [26, 349] on button "button" at bounding box center [21, 355] width 35 height 35
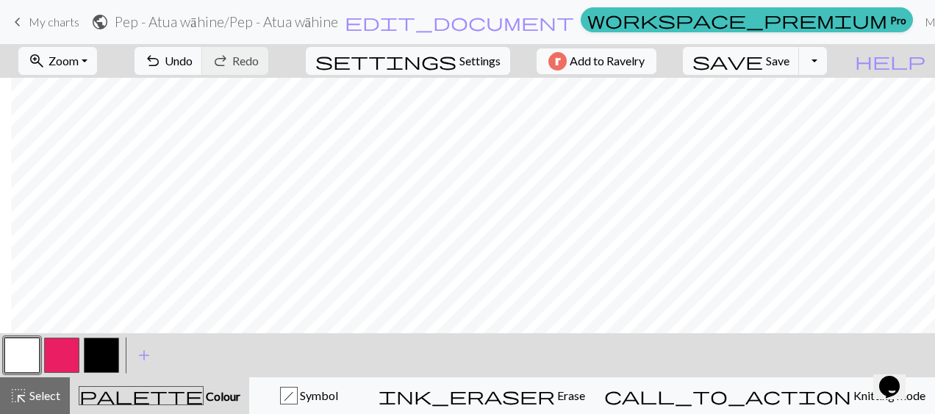
click at [54, 362] on button "button" at bounding box center [61, 355] width 35 height 35
click at [16, 356] on button "button" at bounding box center [21, 355] width 35 height 35
click at [63, 354] on button "button" at bounding box center [61, 355] width 35 height 35
click at [193, 65] on span "Undo" at bounding box center [179, 61] width 28 height 14
click at [19, 356] on button "button" at bounding box center [21, 355] width 35 height 35
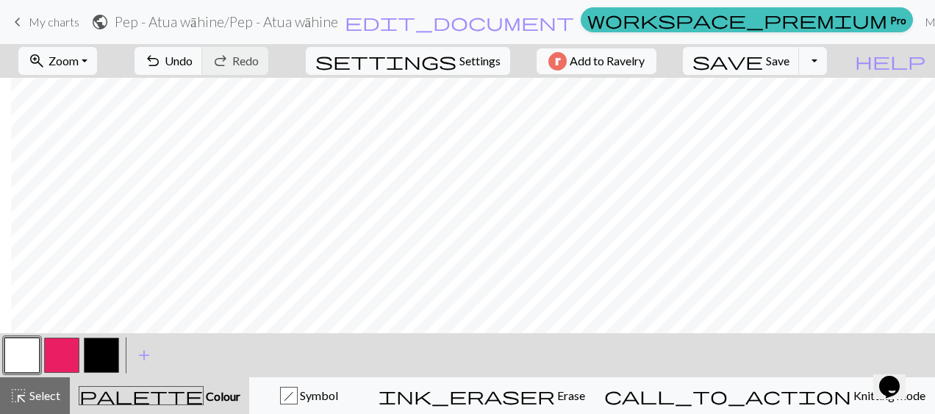
click at [67, 365] on button "button" at bounding box center [61, 355] width 35 height 35
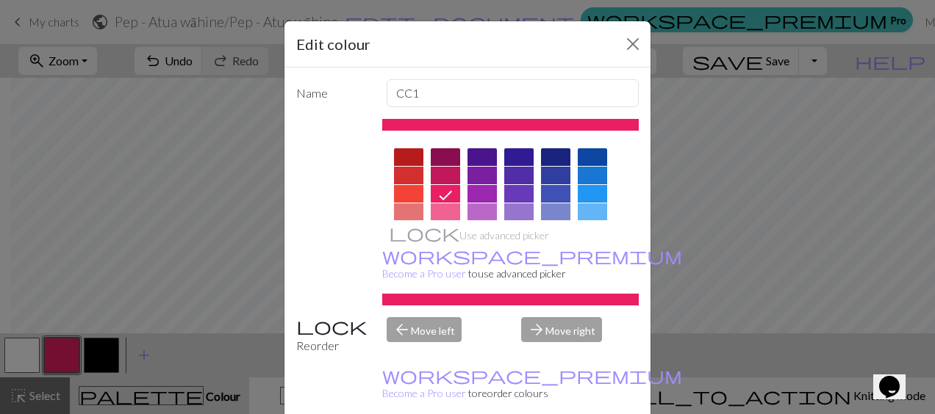
click at [233, 254] on div "Edit colour Name CC1 Use advanced picker workspace_premium Become a Pro user to…" at bounding box center [467, 207] width 935 height 414
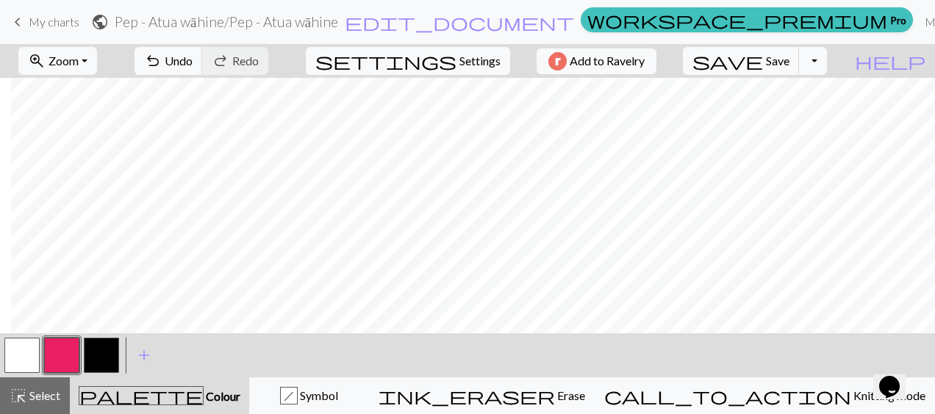
click at [0, 357] on html "This website uses cookies to ensure you get the best experience on our website.…" at bounding box center [467, 207] width 935 height 414
click at [15, 358] on button "button" at bounding box center [21, 355] width 35 height 35
click at [65, 354] on button "button" at bounding box center [61, 355] width 35 height 35
click at [25, 355] on button "button" at bounding box center [21, 355] width 35 height 35
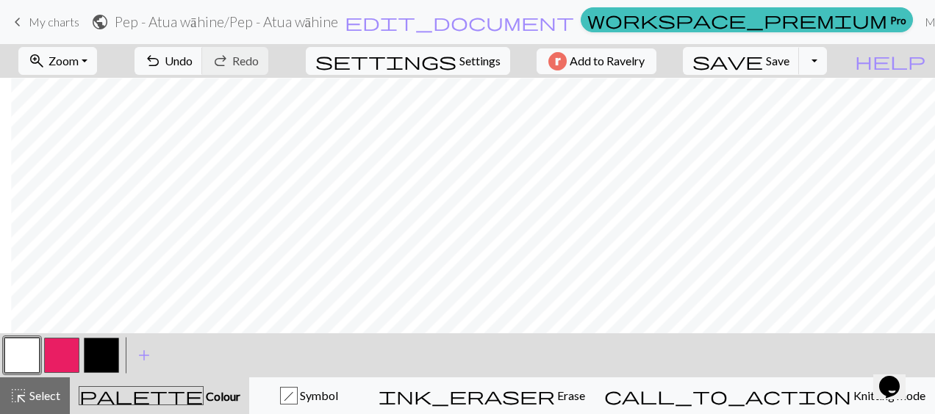
click at [25, 355] on button "button" at bounding box center [21, 355] width 35 height 35
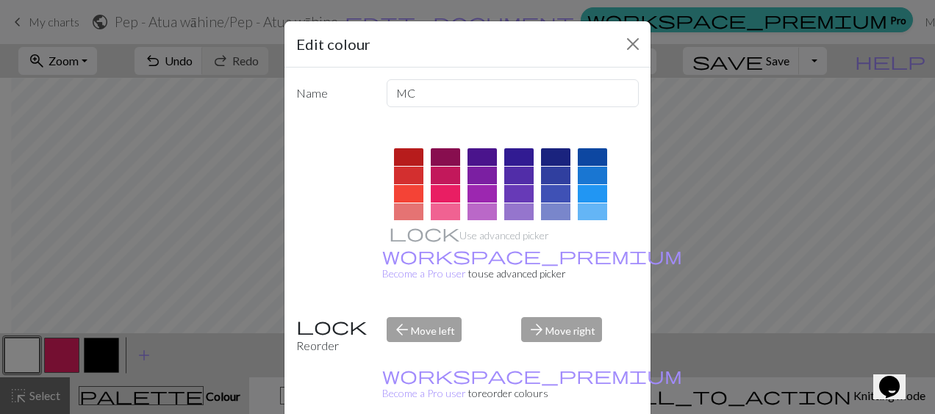
click at [761, 195] on div "Edit colour Name MC Use advanced picker workspace_premium Become a Pro user to …" at bounding box center [467, 207] width 935 height 414
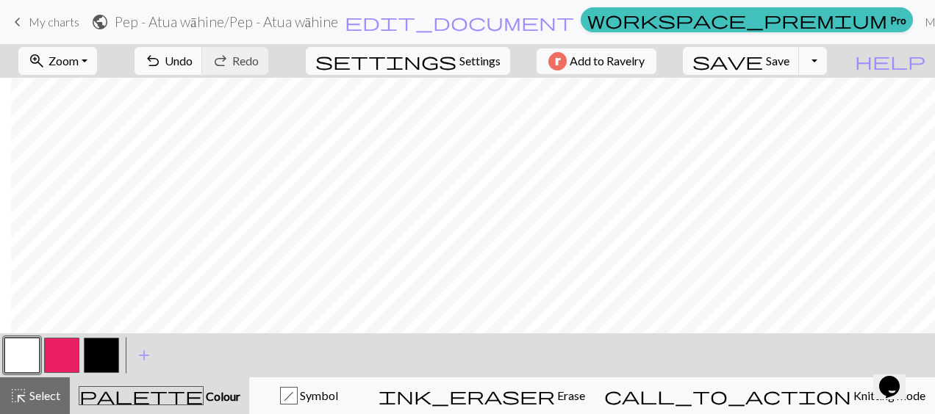
click at [58, 350] on button "button" at bounding box center [61, 355] width 35 height 35
click at [37, 359] on button "button" at bounding box center [21, 355] width 35 height 35
click at [45, 362] on button "button" at bounding box center [61, 355] width 35 height 35
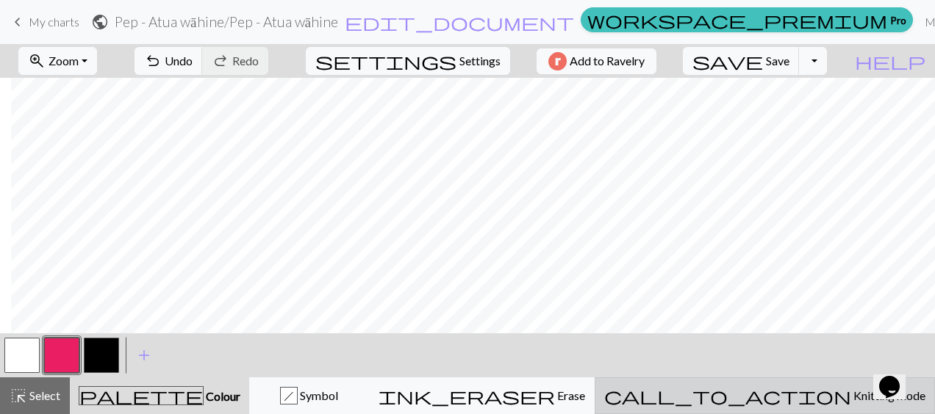
click at [851, 399] on span "Knitting mode" at bounding box center [888, 396] width 74 height 14
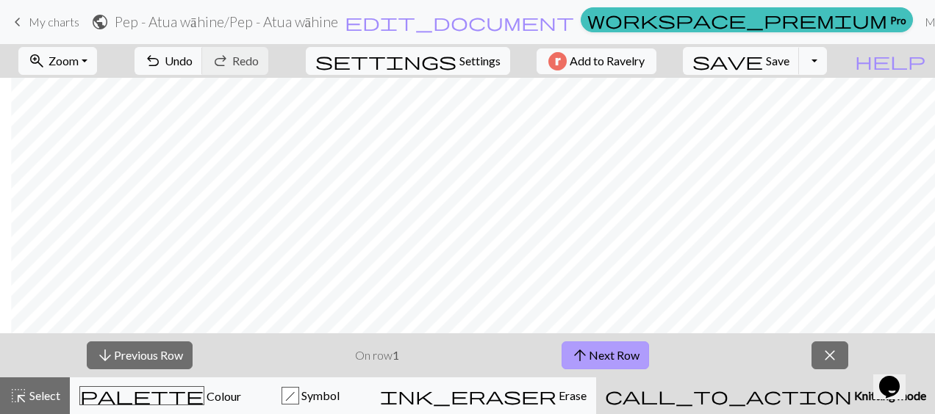
click at [597, 359] on button "arrow_upward Next Row" at bounding box center [604, 356] width 87 height 28
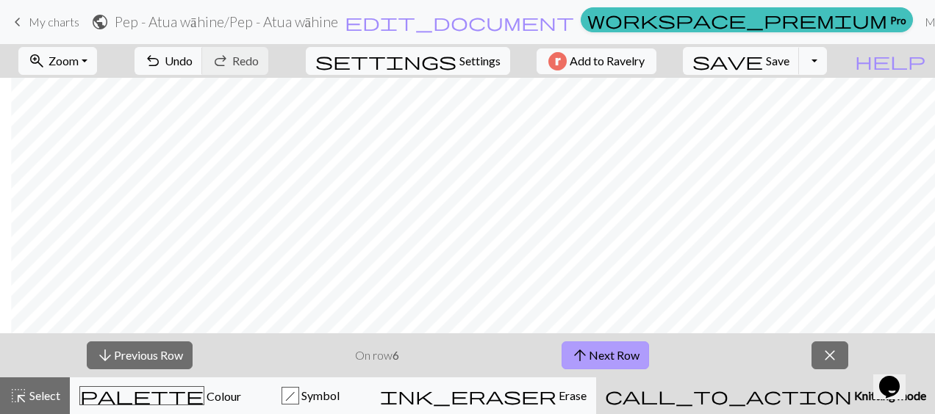
click at [597, 359] on button "arrow_upward Next Row" at bounding box center [604, 356] width 87 height 28
click at [144, 352] on button "arrow_downward Previous Row" at bounding box center [140, 356] width 106 height 28
click at [823, 349] on span "close" at bounding box center [830, 355] width 18 height 21
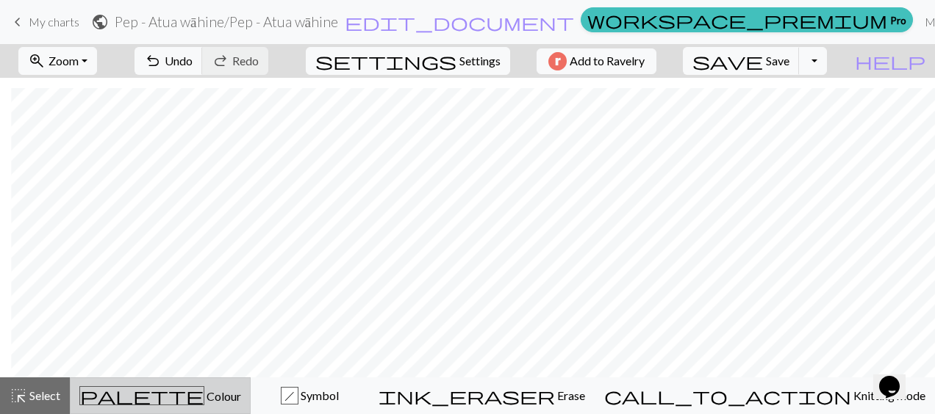
click at [175, 384] on button "palette Colour Colour" at bounding box center [160, 396] width 181 height 37
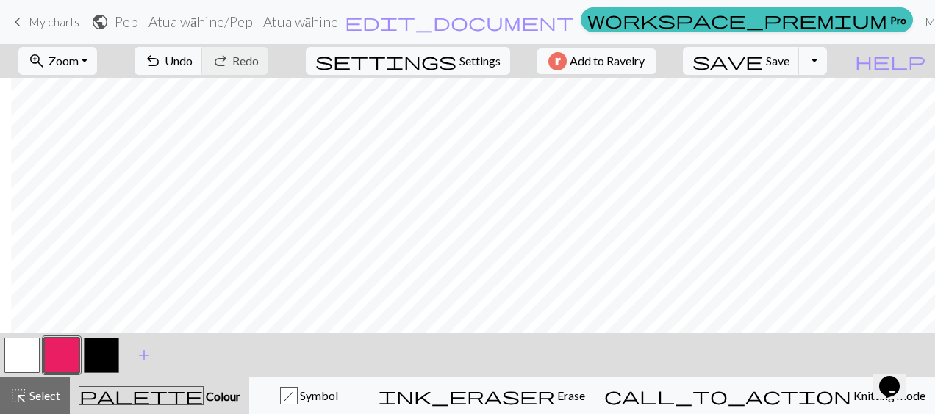
click at [32, 347] on button "button" at bounding box center [21, 355] width 35 height 35
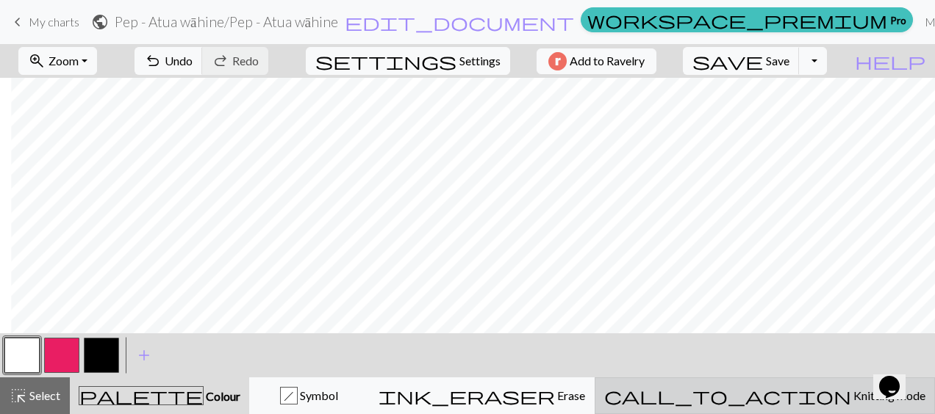
click at [758, 406] on button "call_to_action Knitting mode Knitting mode" at bounding box center [765, 396] width 340 height 37
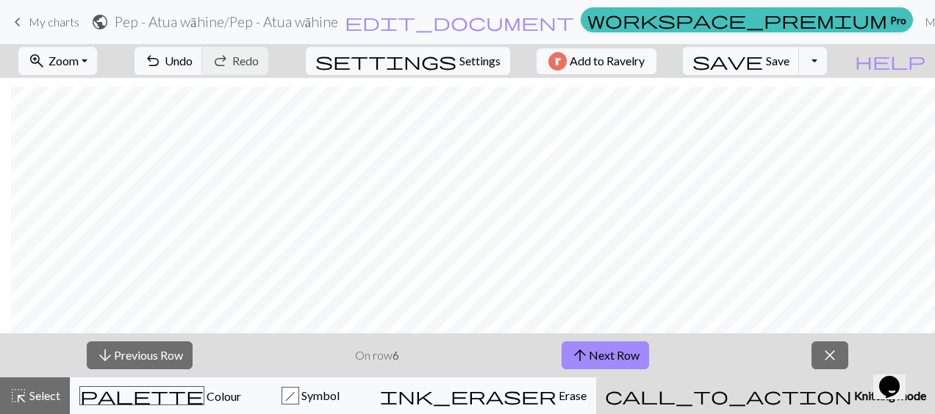
scroll to position [256, 11]
click at [626, 352] on button "arrow_upward Next Row" at bounding box center [604, 356] width 87 height 28
click at [71, 54] on span "Zoom" at bounding box center [64, 61] width 30 height 14
click at [85, 115] on button "Fit width" at bounding box center [78, 116] width 116 height 24
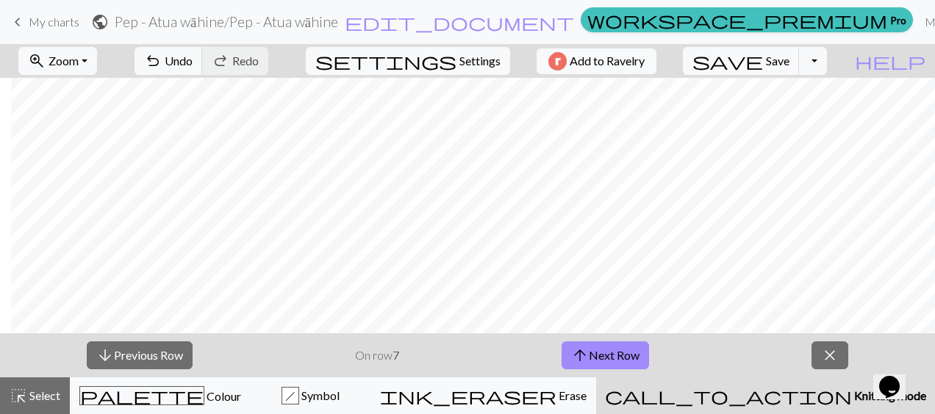
scroll to position [569, 11]
drag, startPoint x: 594, startPoint y: 354, endPoint x: 564, endPoint y: 354, distance: 29.4
click at [564, 354] on button "arrow_upward Next Row" at bounding box center [604, 356] width 87 height 28
click at [835, 363] on span "close" at bounding box center [830, 355] width 18 height 21
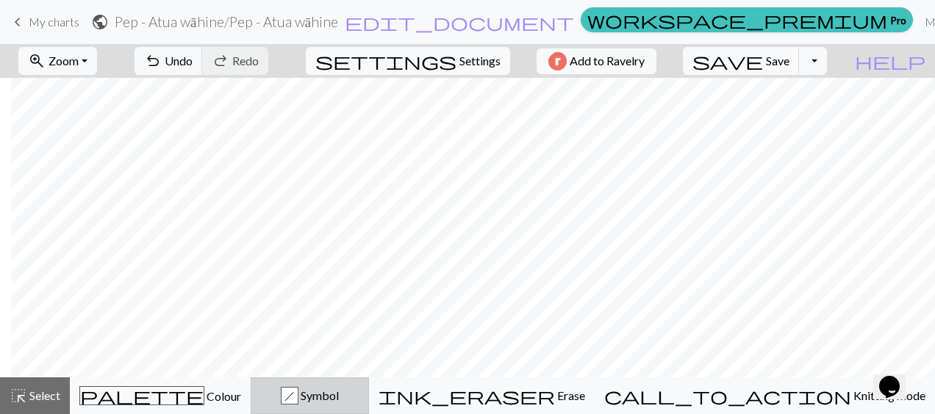
click at [339, 397] on span "Symbol" at bounding box center [318, 396] width 40 height 14
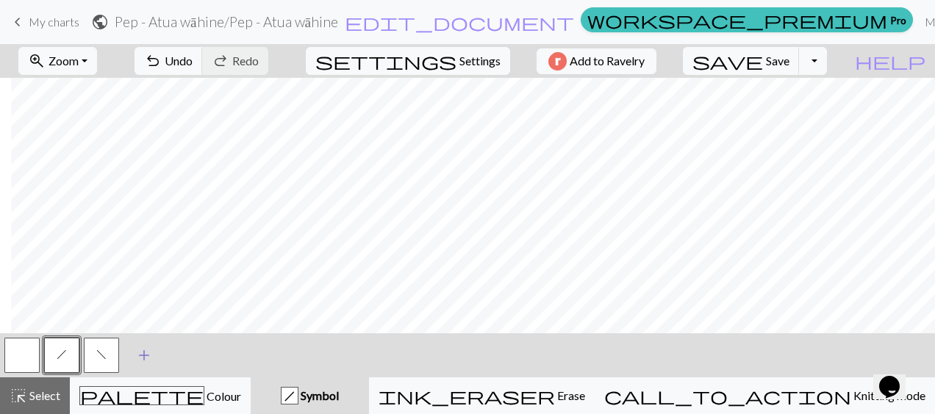
click at [144, 353] on span "add" at bounding box center [144, 355] width 18 height 21
click at [137, 354] on button "button" at bounding box center [140, 355] width 35 height 35
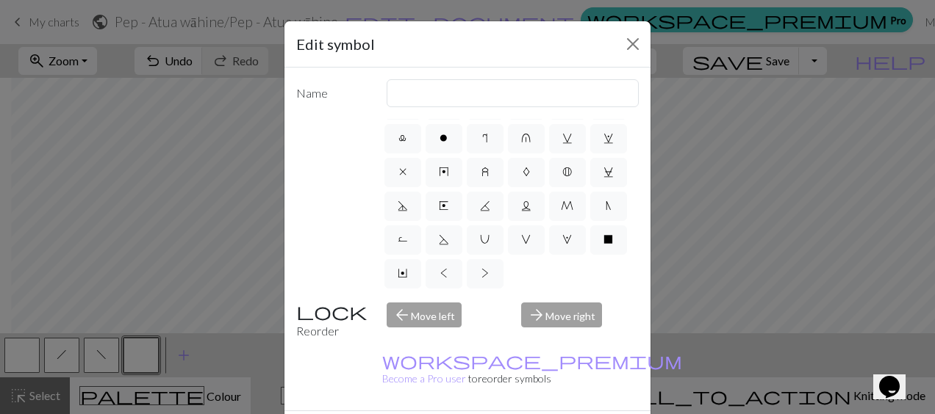
scroll to position [403, 0]
click at [590, 231] on label "X" at bounding box center [608, 240] width 37 height 29
radio input "true"
type input "no stitch"
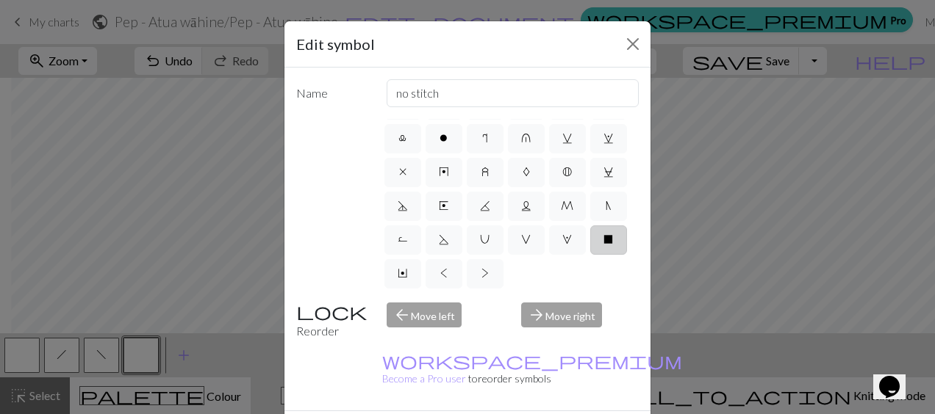
scroll to position [262, 0]
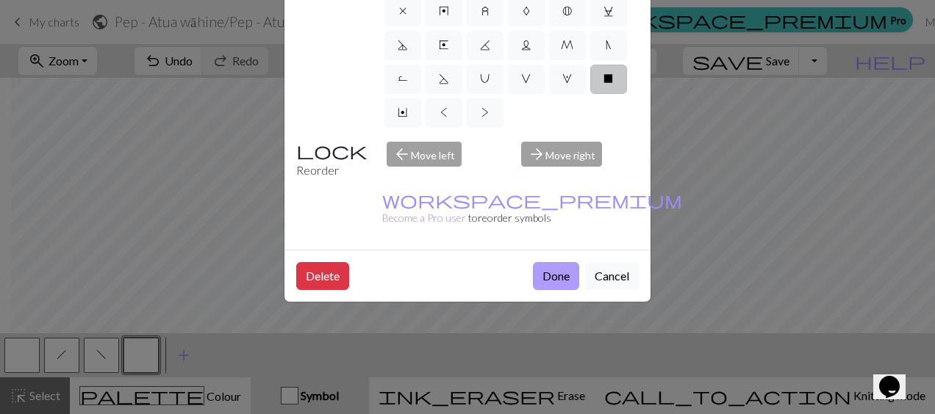
click at [551, 262] on button "Done" at bounding box center [556, 276] width 46 height 28
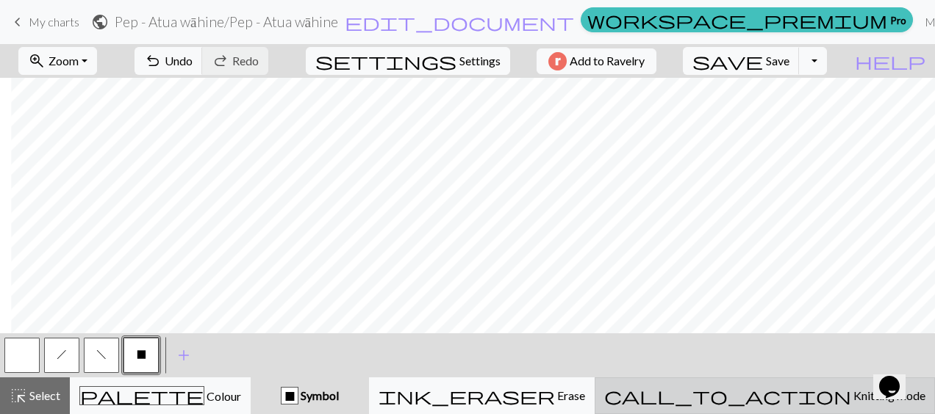
click at [766, 392] on div "call_to_action Knitting mode Knitting mode" at bounding box center [764, 396] width 321 height 18
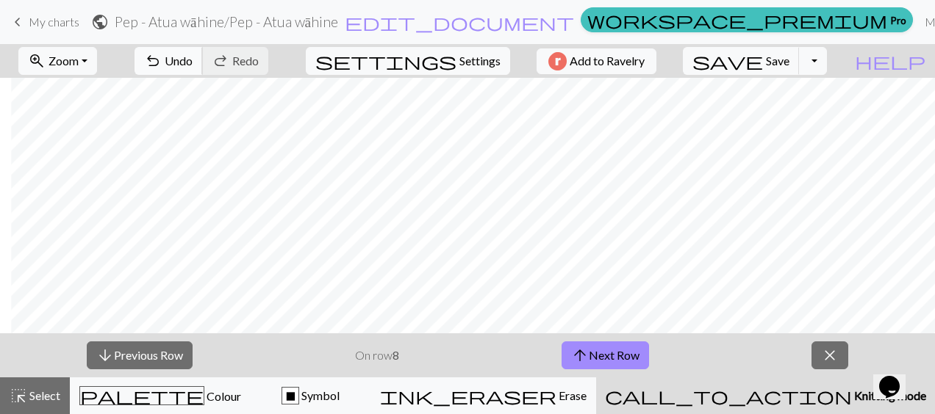
click at [193, 60] on span "Undo" at bounding box center [179, 61] width 28 height 14
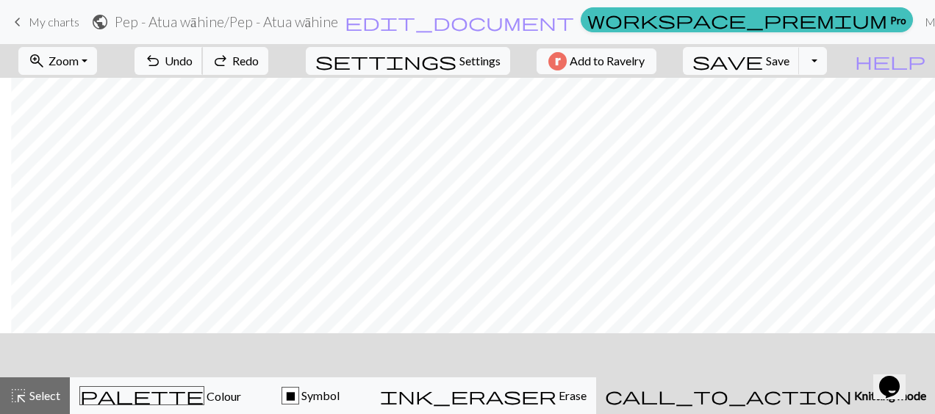
click at [193, 54] on span "Undo" at bounding box center [179, 61] width 28 height 14
drag, startPoint x: 788, startPoint y: 395, endPoint x: 866, endPoint y: 401, distance: 78.2
click at [866, 401] on span "Knitting mode" at bounding box center [889, 396] width 74 height 14
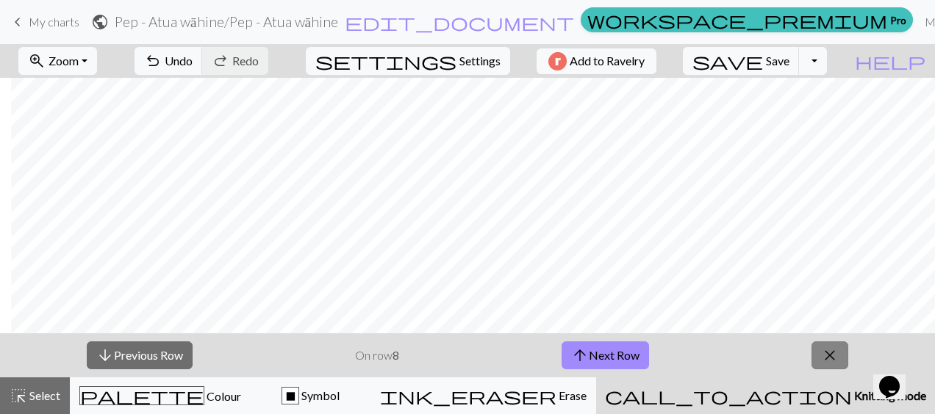
click at [825, 349] on span "close" at bounding box center [830, 355] width 18 height 21
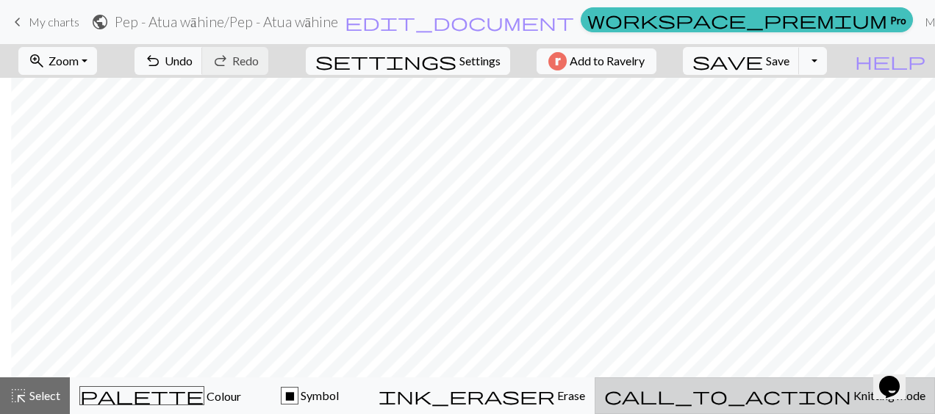
click at [851, 400] on span "Knitting mode" at bounding box center [888, 396] width 74 height 14
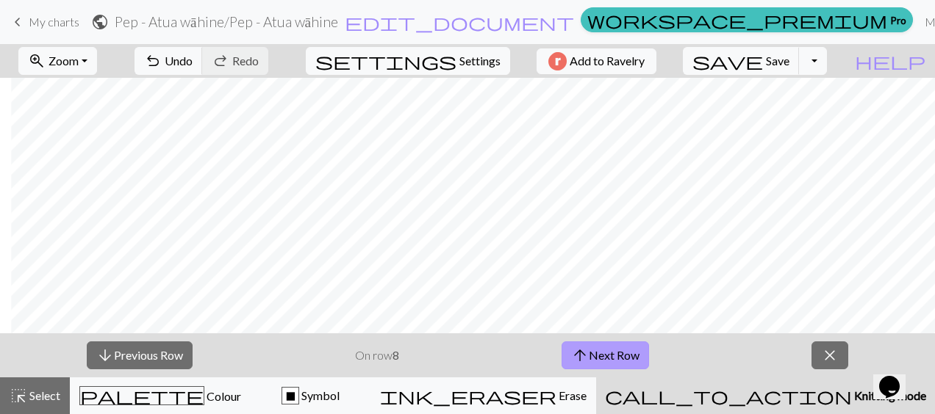
click at [606, 352] on button "arrow_upward Next Row" at bounding box center [604, 356] width 87 height 28
click at [625, 351] on button "arrow_upward Next Row" at bounding box center [604, 356] width 87 height 28
click at [631, 348] on button "arrow_upward Next Row" at bounding box center [607, 356] width 87 height 28
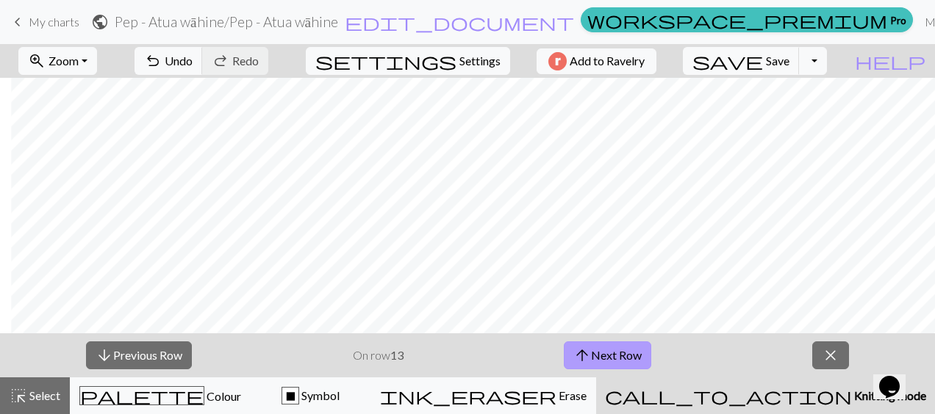
click at [603, 359] on button "arrow_upward Next Row" at bounding box center [607, 356] width 87 height 28
click at [620, 364] on button "arrow_upward Next Row" at bounding box center [607, 356] width 87 height 28
click at [626, 352] on button "arrow_upward Next Row" at bounding box center [607, 356] width 87 height 28
